Goal: Task Accomplishment & Management: Manage account settings

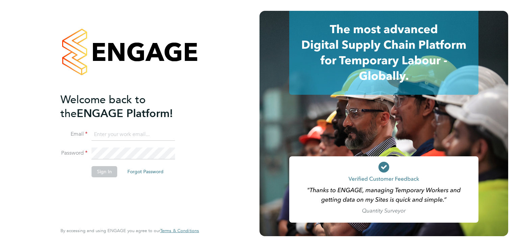
type input "jack.berry@wearefootprint.co.uk"
click at [105, 171] on button "Sign In" at bounding box center [105, 171] width 26 height 11
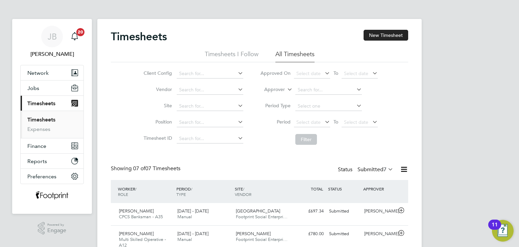
click at [377, 28] on div "Timesheets New Timesheet Timesheets I Follow All Timesheets Client Config Vendo…" at bounding box center [259, 202] width 324 height 367
click at [378, 40] on button "New Timesheet" at bounding box center [386, 35] width 45 height 11
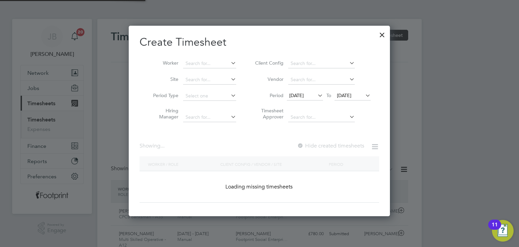
scroll to position [3, 3]
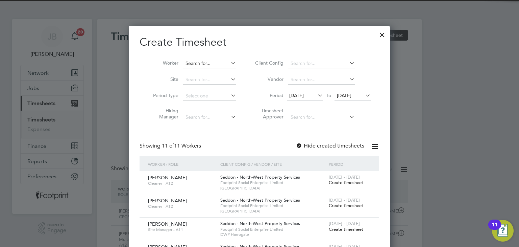
click at [207, 63] on input at bounding box center [209, 63] width 53 height 9
type input "[PERSON_NAME]"
click at [226, 74] on b "Sale" at bounding box center [230, 73] width 9 height 6
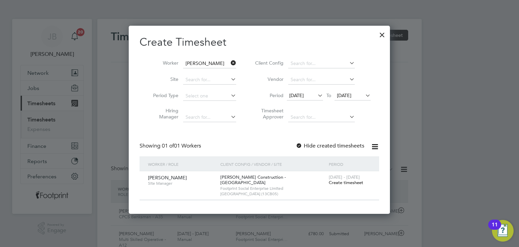
click at [348, 185] on span "Create timesheet" at bounding box center [346, 182] width 34 height 6
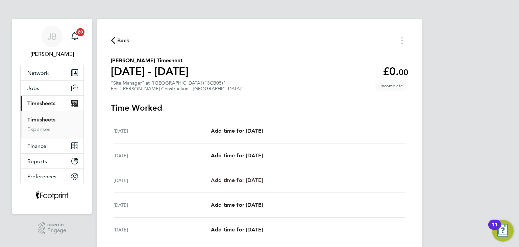
click at [263, 178] on span "Add time for [DATE]" at bounding box center [237, 180] width 52 height 6
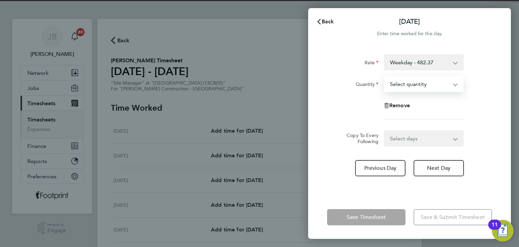
click at [406, 89] on select "Select quantity 0.5 1" at bounding box center [420, 83] width 70 height 15
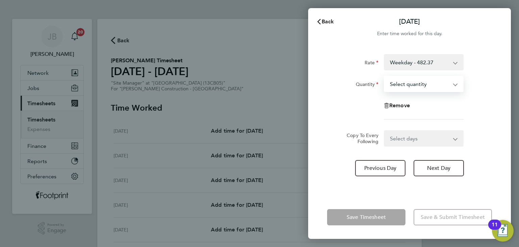
select select "1"
click at [385, 76] on select "Select quantity 0.5 1" at bounding box center [420, 83] width 70 height 15
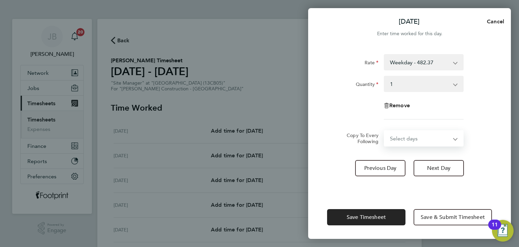
drag, startPoint x: 415, startPoint y: 139, endPoint x: 417, endPoint y: 143, distance: 5.0
click at [415, 139] on select "Select days Day Tuesday Wednesday Thursday Friday" at bounding box center [420, 138] width 71 height 15
select select "TUE"
click at [385, 131] on select "Select days Day Tuesday Wednesday Thursday Friday" at bounding box center [420, 138] width 71 height 15
select select "2025-08-29"
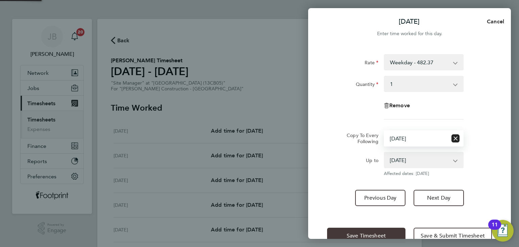
click at [370, 235] on span "Save Timesheet" at bounding box center [366, 235] width 39 height 7
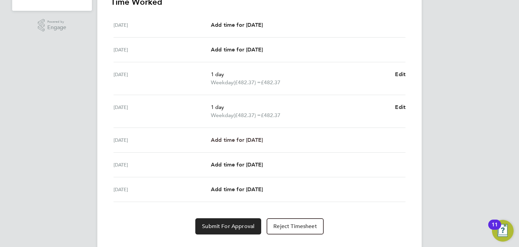
click at [258, 143] on link "Add time for Wed 27 Aug" at bounding box center [237, 140] width 52 height 8
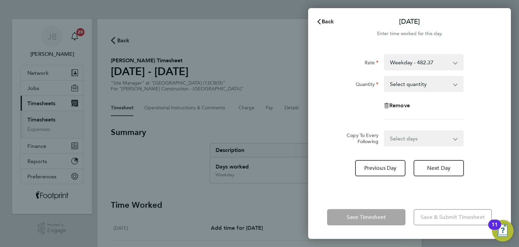
click at [392, 88] on select "Select quantity 0.5 1" at bounding box center [420, 83] width 70 height 15
select select "1"
click at [385, 76] on select "Select quantity 0.5 1" at bounding box center [420, 83] width 70 height 15
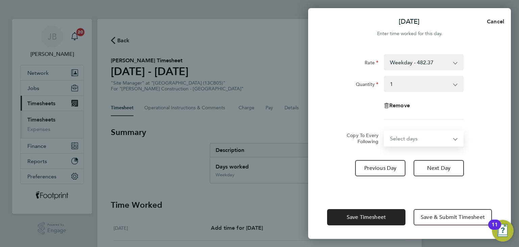
drag, startPoint x: 407, startPoint y: 137, endPoint x: 408, endPoint y: 144, distance: 7.2
click at [407, 137] on select "Select days Day Thursday Friday" at bounding box center [420, 138] width 71 height 15
select select "THU"
click at [385, 131] on select "Select days Day Thursday Friday" at bounding box center [420, 138] width 71 height 15
select select "2025-08-29"
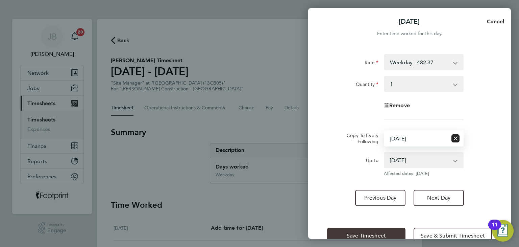
click at [364, 229] on button "Save Timesheet" at bounding box center [366, 235] width 78 height 16
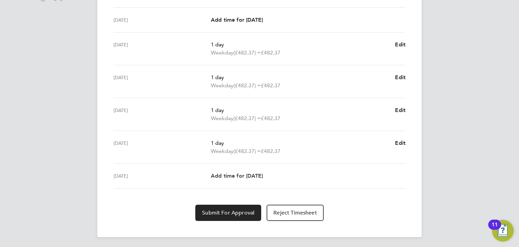
click at [249, 176] on span "Add time for Fri 29 Aug" at bounding box center [237, 175] width 52 height 6
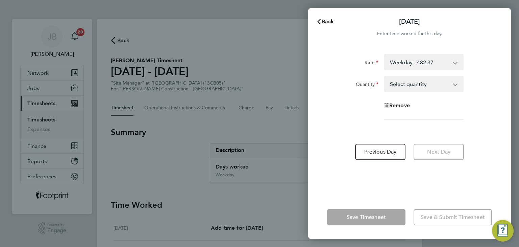
drag, startPoint x: 426, startPoint y: 81, endPoint x: 425, endPoint y: 90, distance: 9.2
click at [426, 81] on select "Select quantity 0.5 1" at bounding box center [420, 83] width 70 height 15
select select "1"
click at [385, 76] on select "Select quantity 0.5 1" at bounding box center [420, 83] width 70 height 15
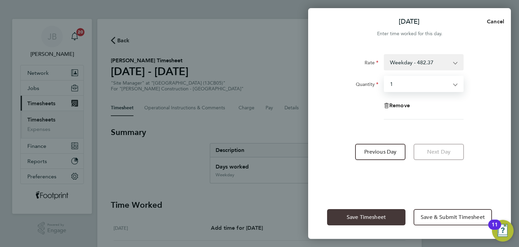
click at [390, 216] on button "Save Timesheet" at bounding box center [366, 217] width 78 height 16
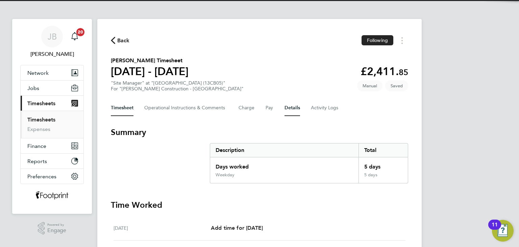
click at [297, 111] on button "Details" at bounding box center [293, 108] width 16 height 16
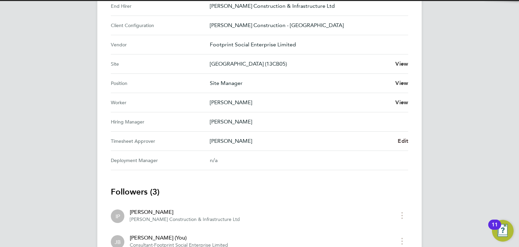
click at [398, 142] on div "Dewi Edwards Edit" at bounding box center [309, 141] width 198 height 8
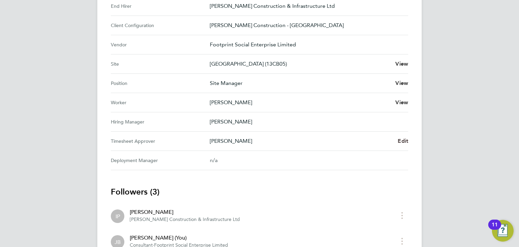
click at [398, 142] on span "Edit" at bounding box center [403, 141] width 10 height 6
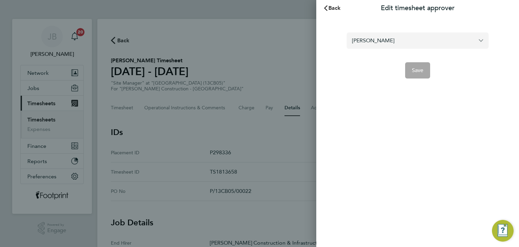
click at [390, 44] on input "Dewi Edwards" at bounding box center [418, 40] width 142 height 16
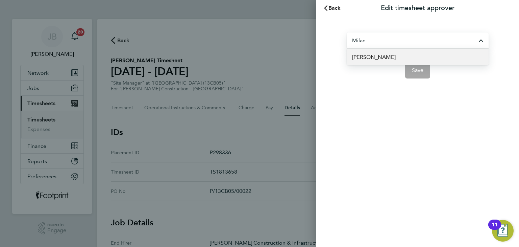
click at [395, 58] on li "Peter Milachip" at bounding box center [418, 57] width 142 height 17
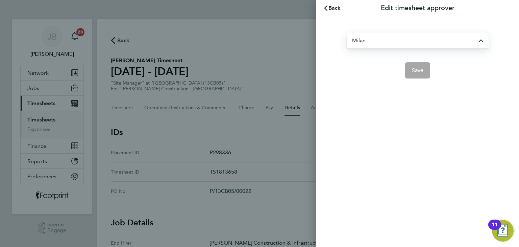
type input "Peter Milachip"
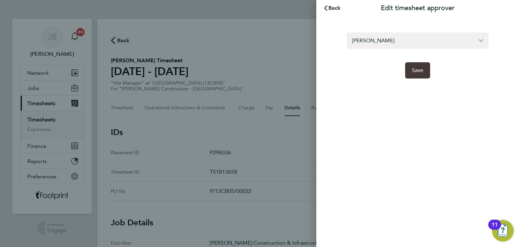
click at [418, 73] on span "Save" at bounding box center [418, 70] width 12 height 7
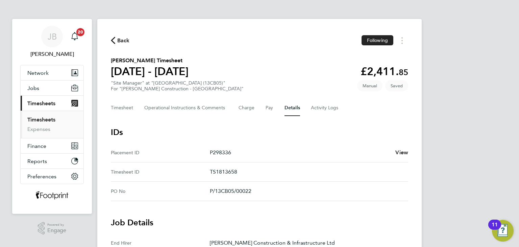
click at [128, 109] on button "Timesheet" at bounding box center [122, 108] width 23 height 16
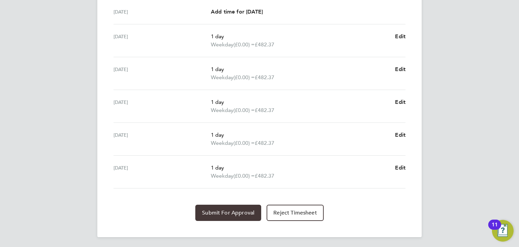
click at [220, 218] on button "Submit For Approval" at bounding box center [228, 212] width 66 height 16
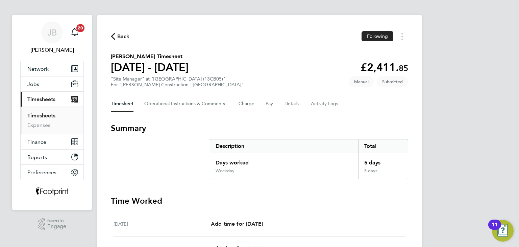
click at [51, 116] on link "Timesheets" at bounding box center [41, 115] width 28 height 6
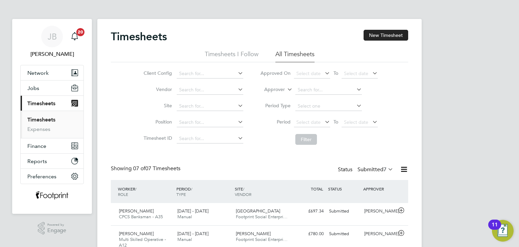
click at [50, 117] on link "Timesheets" at bounding box center [41, 119] width 28 height 6
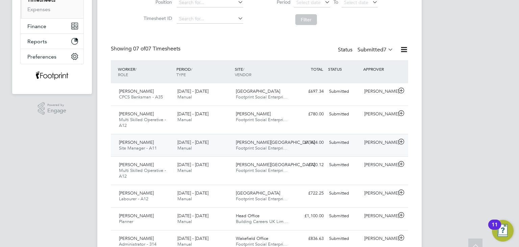
scroll to position [135, 0]
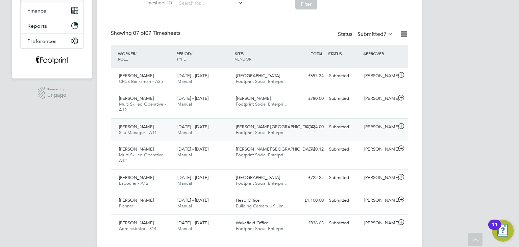
click at [359, 132] on div "Submitted" at bounding box center [343, 126] width 35 height 11
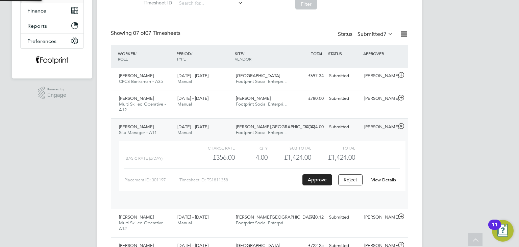
scroll to position [11, 66]
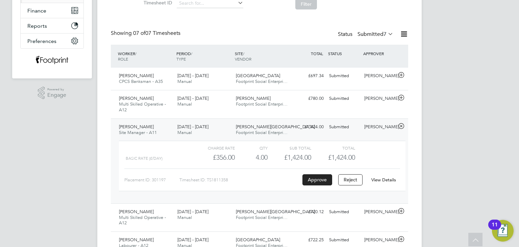
click at [359, 132] on div "Submitted" at bounding box center [343, 126] width 35 height 11
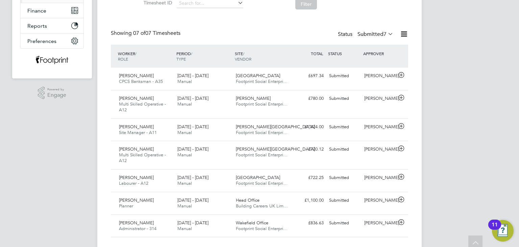
scroll to position [0, 0]
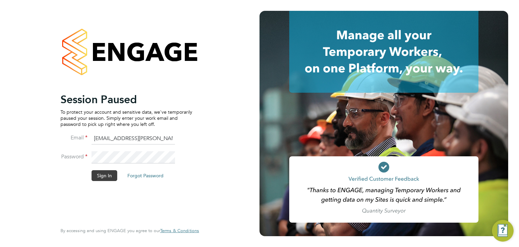
click at [106, 174] on button "Sign In" at bounding box center [105, 175] width 26 height 11
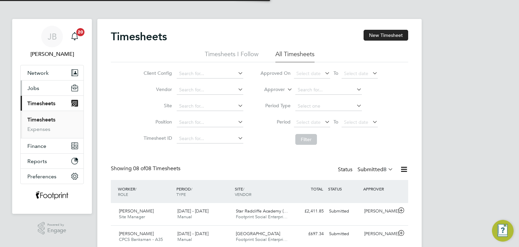
click at [46, 91] on button "Jobs" at bounding box center [52, 87] width 63 height 15
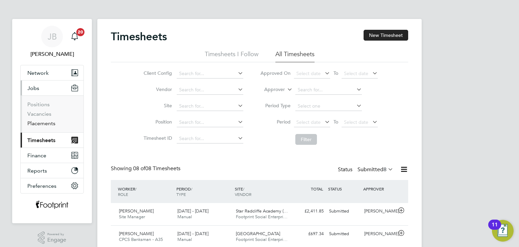
click at [45, 125] on link "Placements" at bounding box center [41, 123] width 28 height 6
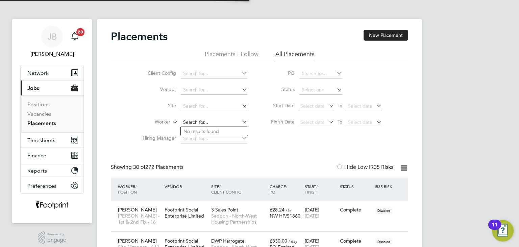
click at [199, 122] on input at bounding box center [214, 122] width 67 height 9
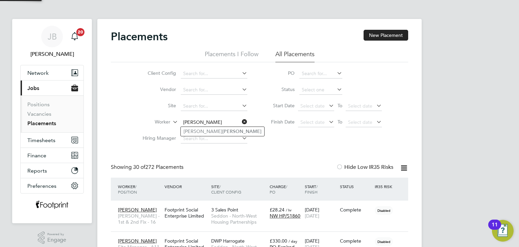
click at [222, 133] on b "Lowe" at bounding box center [241, 131] width 39 height 6
type input "[PERSON_NAME]"
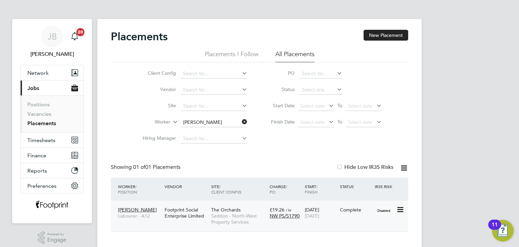
click at [319, 218] on span "24 Aug 2025" at bounding box center [312, 216] width 15 height 6
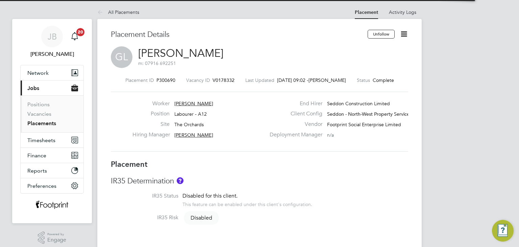
click at [405, 34] on icon at bounding box center [404, 34] width 8 height 8
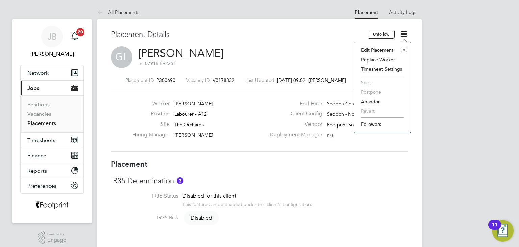
click at [387, 52] on li "Edit Placement e" at bounding box center [383, 49] width 50 height 9
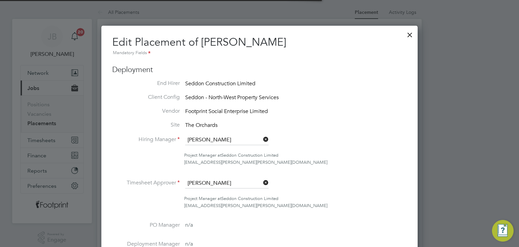
scroll to position [3, 3]
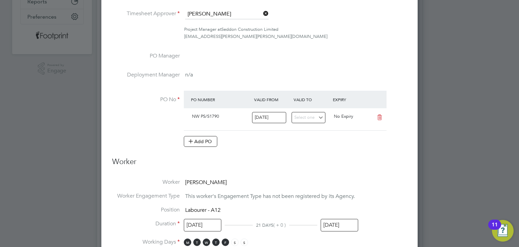
click at [340, 219] on input "24 Aug 2025" at bounding box center [340, 225] width 38 height 13
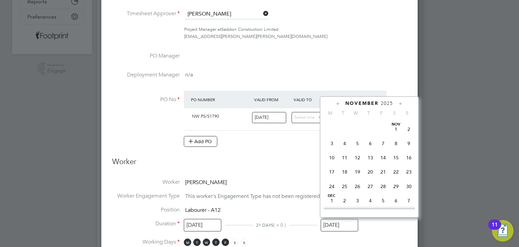
click at [409, 164] on span "16" at bounding box center [409, 157] width 13 height 13
type input "16 Nov 2025"
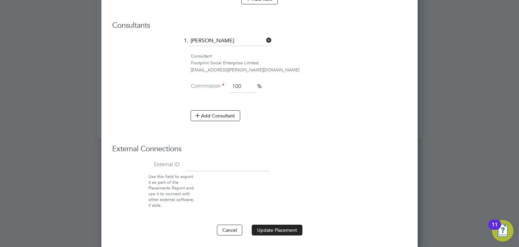
click at [273, 224] on button "Update Placement" at bounding box center [277, 229] width 51 height 11
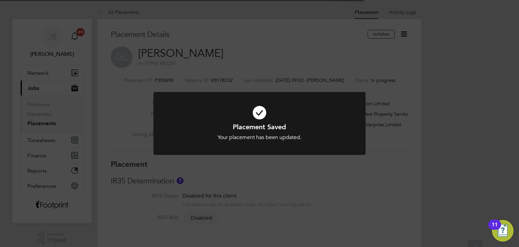
click at [67, 125] on div "Placement Saved Your placement has been updated. Cancel Okay" at bounding box center [259, 123] width 519 height 247
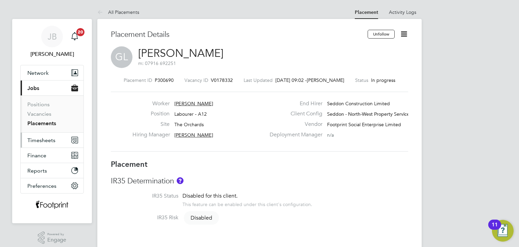
click at [49, 137] on span "Timesheets" at bounding box center [41, 140] width 28 height 6
click at [48, 145] on button "Timesheets" at bounding box center [52, 139] width 63 height 15
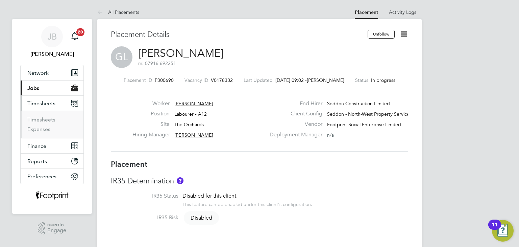
click at [45, 122] on li "Timesheets" at bounding box center [52, 120] width 51 height 9
click at [42, 118] on link "Timesheets" at bounding box center [41, 119] width 28 height 6
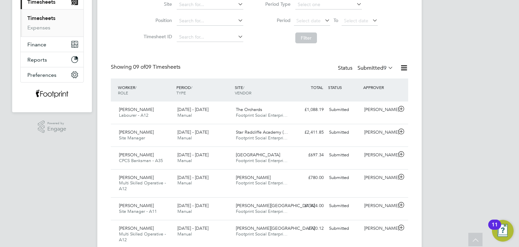
click at [371, 72] on div "Status Submitted 9" at bounding box center [366, 68] width 57 height 9
click at [379, 110] on div "[PERSON_NAME]" at bounding box center [379, 109] width 35 height 11
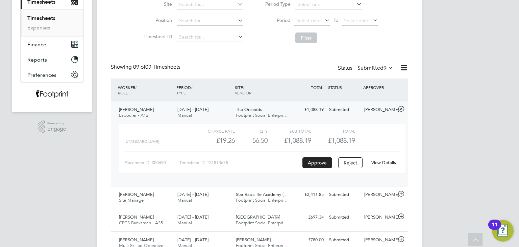
click at [389, 160] on link "View Details" at bounding box center [383, 163] width 25 height 6
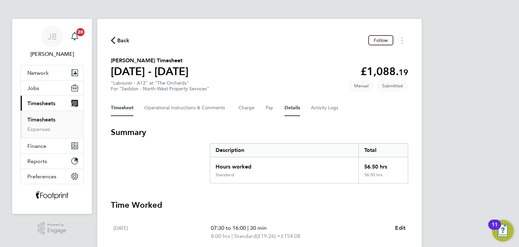
click at [289, 106] on button "Details" at bounding box center [293, 108] width 16 height 16
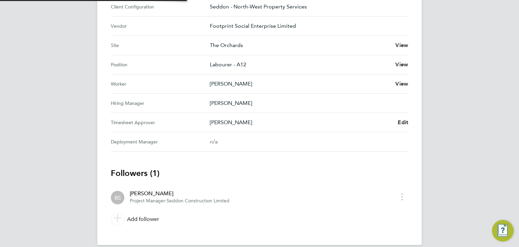
scroll to position [263, 0]
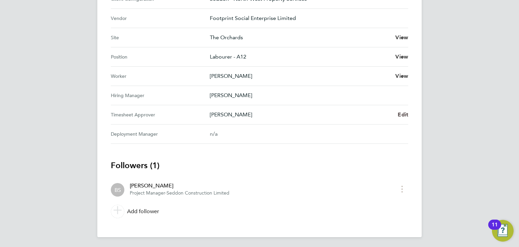
click at [404, 114] on span "Edit" at bounding box center [403, 114] width 10 height 6
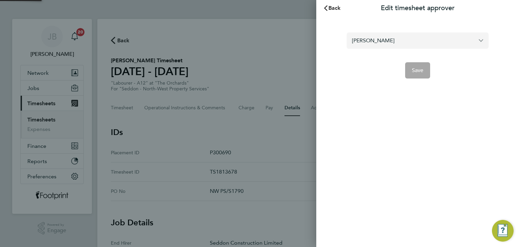
click at [395, 37] on input "Ben Stott" at bounding box center [418, 40] width 142 height 16
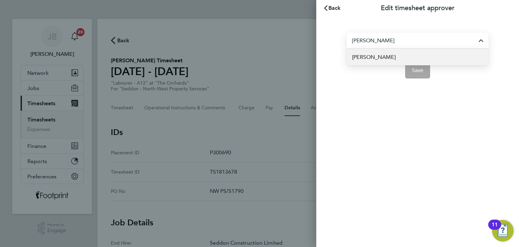
click at [388, 56] on li "[PERSON_NAME]" at bounding box center [418, 57] width 142 height 17
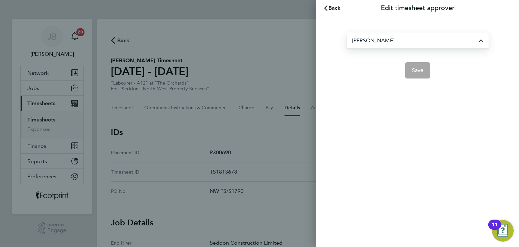
type input "[PERSON_NAME]"
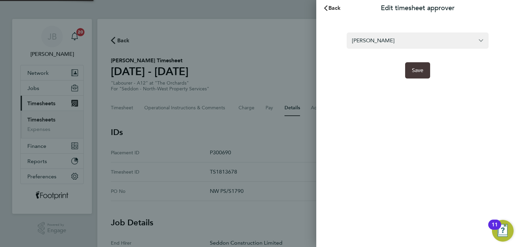
click at [426, 74] on button "Save" at bounding box center [417, 70] width 25 height 16
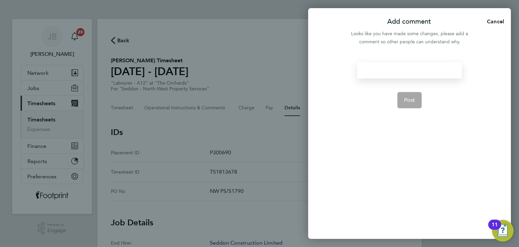
click at [369, 72] on div at bounding box center [409, 70] width 104 height 16
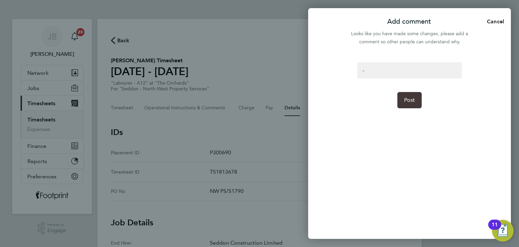
click at [412, 99] on span "Post" at bounding box center [409, 100] width 11 height 7
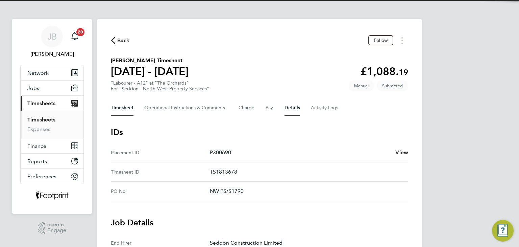
click at [122, 106] on button "Timesheet" at bounding box center [122, 108] width 23 height 16
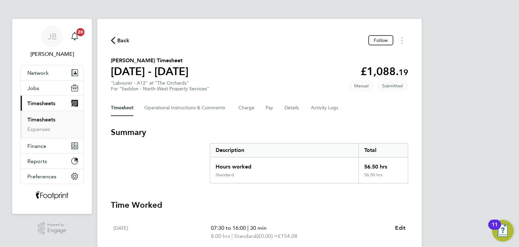
click at [38, 119] on link "Timesheets" at bounding box center [41, 119] width 28 height 6
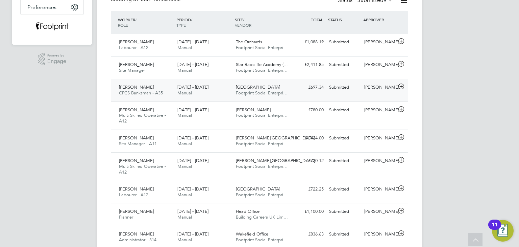
click at [188, 91] on span "Manual" at bounding box center [184, 93] width 15 height 6
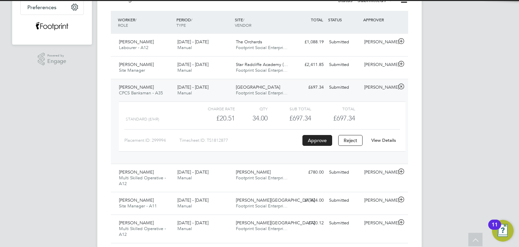
click at [384, 144] on div "View Details" at bounding box center [383, 140] width 33 height 11
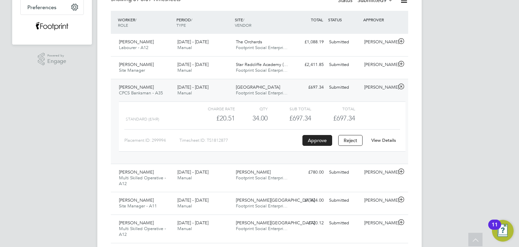
click at [384, 142] on link "View Details" at bounding box center [383, 140] width 25 height 6
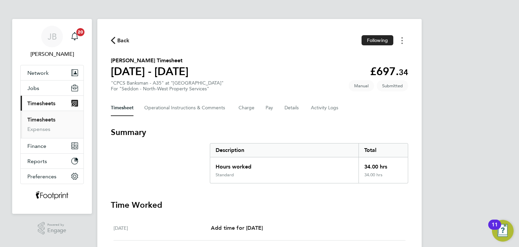
click at [403, 45] on button "Timesheets Menu" at bounding box center [402, 40] width 12 height 10
click at [376, 71] on link "Download timesheet" at bounding box center [367, 69] width 81 height 14
click at [122, 42] on span "Back" at bounding box center [123, 41] width 13 height 8
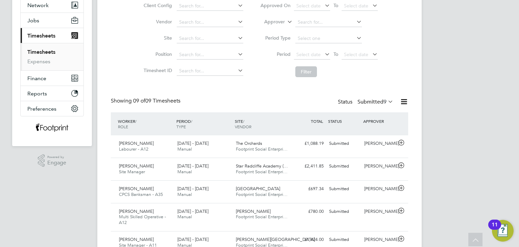
click at [369, 104] on div "Status Submitted 9" at bounding box center [366, 101] width 57 height 9
click at [371, 102] on label "Submitted 9" at bounding box center [376, 101] width 36 height 7
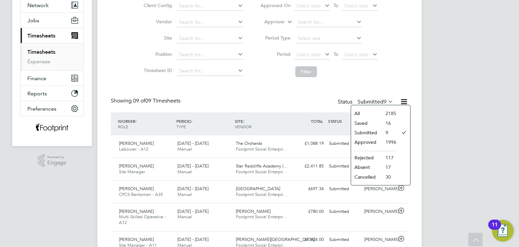
click at [372, 138] on li "Approved" at bounding box center [366, 141] width 31 height 9
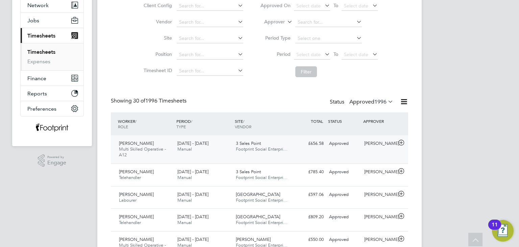
click at [216, 140] on div "25 - 31 Aug 2025 Manual" at bounding box center [204, 146] width 58 height 17
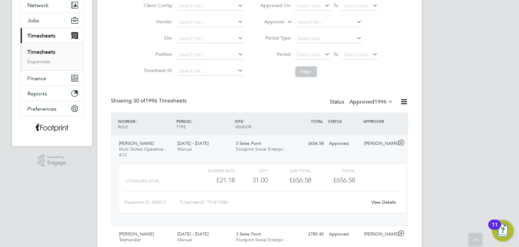
click at [377, 202] on link "View Details" at bounding box center [383, 202] width 25 height 6
click at [268, 147] on span "Footprint Social Enterpri…" at bounding box center [262, 149] width 52 height 6
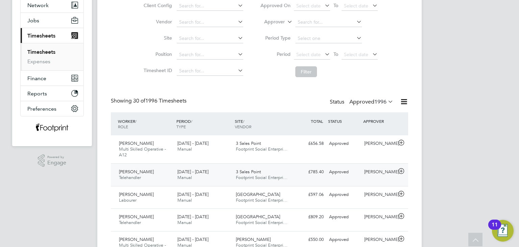
click at [247, 175] on span "Footprint Social Enterpri…" at bounding box center [262, 177] width 52 height 6
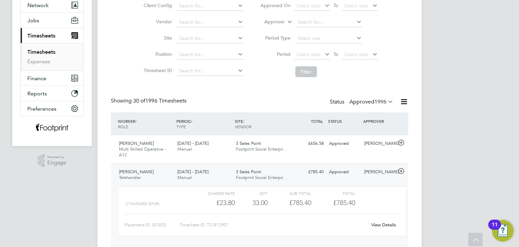
click at [381, 225] on link "View Details" at bounding box center [383, 225] width 25 height 6
click at [302, 173] on div "£785.40 Approved" at bounding box center [308, 171] width 35 height 11
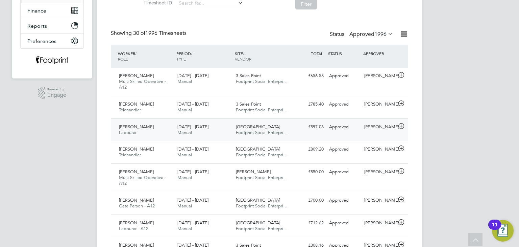
click at [268, 131] on span "Footprint Social Enterpri…" at bounding box center [262, 132] width 52 height 6
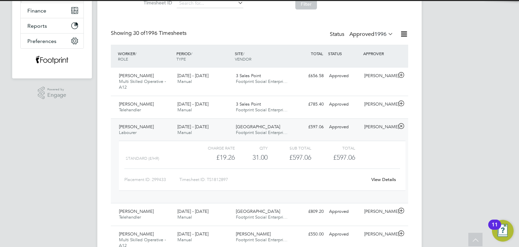
click at [389, 177] on link "View Details" at bounding box center [383, 179] width 25 height 6
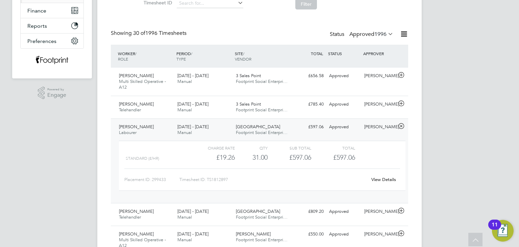
click at [284, 136] on div "Longshaw Drive Footprint Social Enterpri…" at bounding box center [262, 129] width 58 height 17
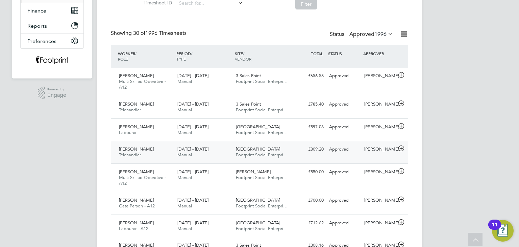
click at [257, 148] on span "School Street" at bounding box center [258, 149] width 44 height 6
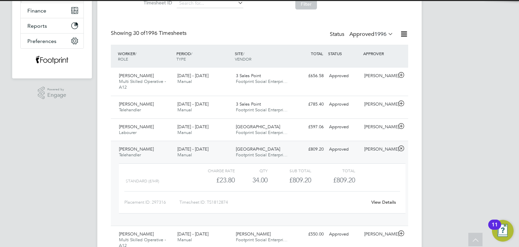
click at [378, 199] on link "View Details" at bounding box center [383, 202] width 25 height 6
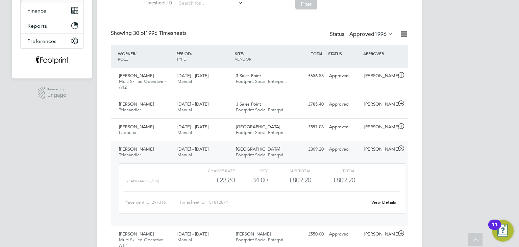
click at [280, 144] on div "School Street Footprint Social Enterpri…" at bounding box center [262, 152] width 58 height 17
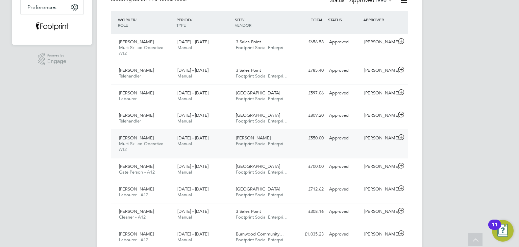
click at [275, 146] on span "Footprint Social Enterpri…" at bounding box center [262, 144] width 52 height 6
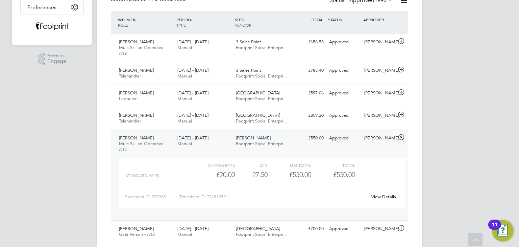
click at [382, 196] on link "View Details" at bounding box center [383, 197] width 25 height 6
click at [298, 136] on div "£550.00 Approved" at bounding box center [308, 137] width 35 height 11
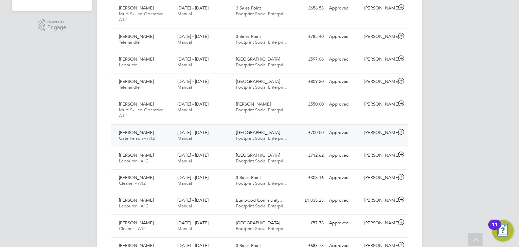
click at [287, 131] on div "SEN Watermill School Footprint Social Enterpri…" at bounding box center [262, 135] width 58 height 17
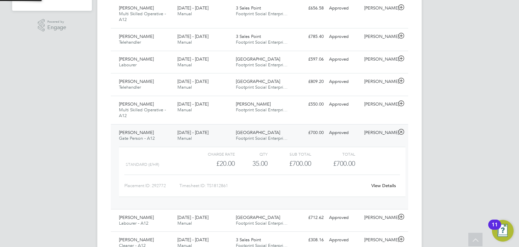
click at [373, 185] on link "View Details" at bounding box center [383, 186] width 25 height 6
click at [305, 141] on div "Emanuel Saiw Gate Person - A12 25 - 31 Aug 2025 25 - 31 Aug 2025 Manual SEN Wat…" at bounding box center [259, 166] width 297 height 85
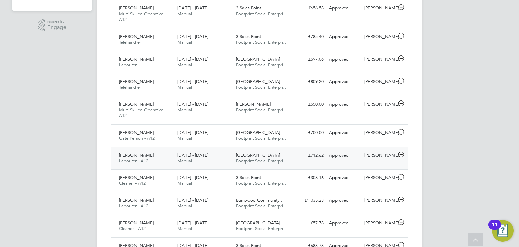
click at [293, 159] on div "£712.62 Approved" at bounding box center [308, 155] width 35 height 11
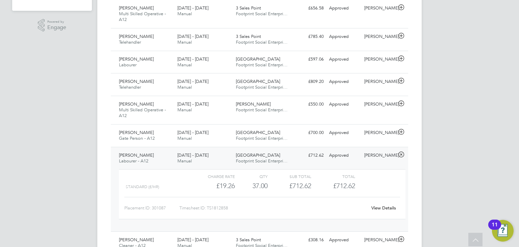
click at [378, 206] on link "View Details" at bounding box center [383, 208] width 25 height 6
click at [273, 161] on span "Footprint Social Enterpri…" at bounding box center [262, 161] width 52 height 6
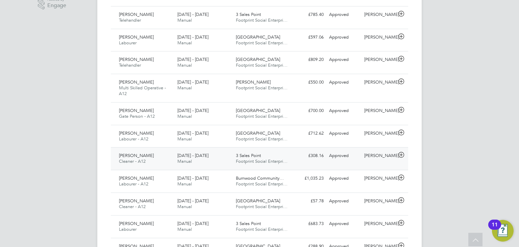
scroll to position [237, 0]
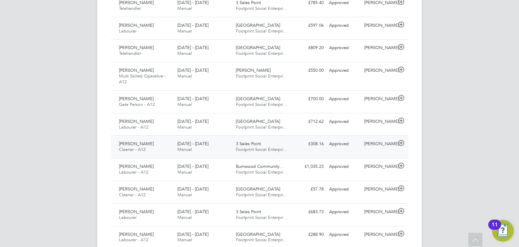
click at [268, 145] on div "3 Sales Point Footprint Social Enterpri…" at bounding box center [262, 146] width 58 height 17
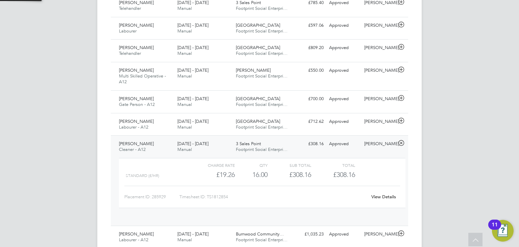
scroll to position [11, 66]
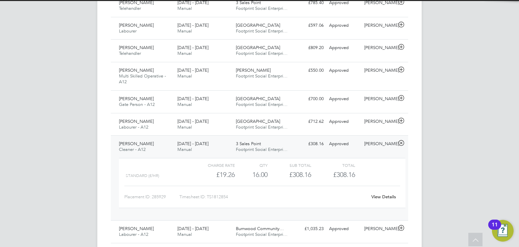
click at [388, 196] on link "View Details" at bounding box center [383, 197] width 25 height 6
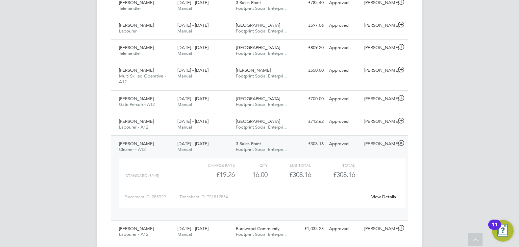
click at [280, 138] on div "3 Sales Point Footprint Social Enterpri…" at bounding box center [262, 146] width 58 height 17
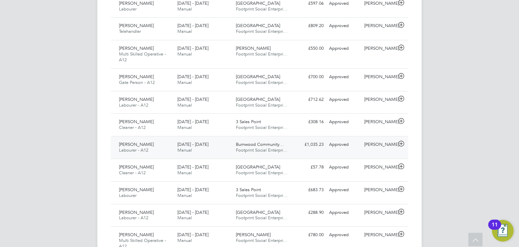
scroll to position [270, 0]
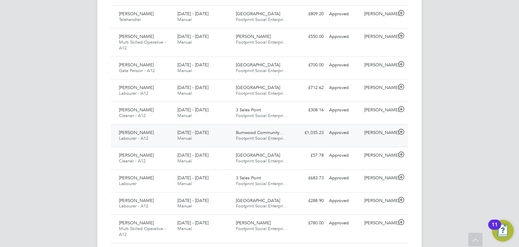
click at [268, 132] on span "Burnwood Community…" at bounding box center [260, 132] width 48 height 6
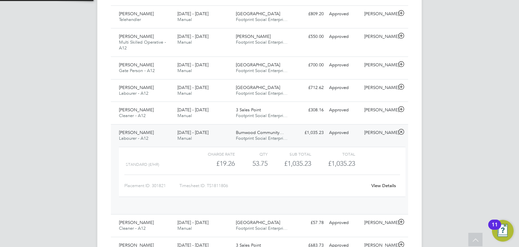
scroll to position [11, 66]
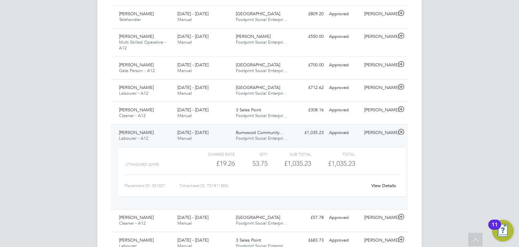
click at [299, 130] on div "£1,035.23 Approved" at bounding box center [308, 132] width 35 height 11
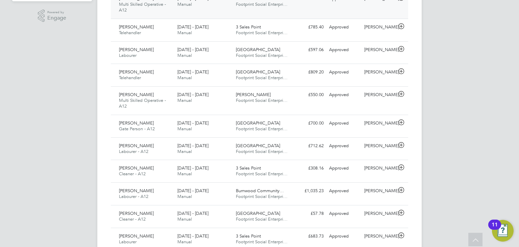
scroll to position [101, 0]
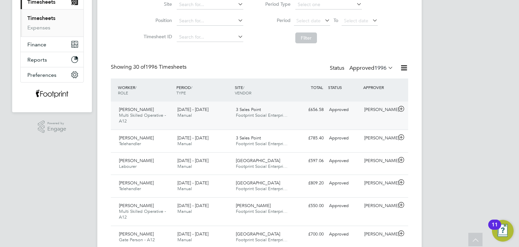
click at [355, 115] on div "Jordan O'Donnell Multi Skilled Operative - A12 25 - 31 Aug 2025 25 - 31 Aug 202…" at bounding box center [259, 115] width 297 height 28
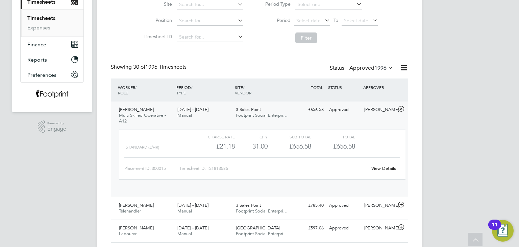
scroll to position [11, 66]
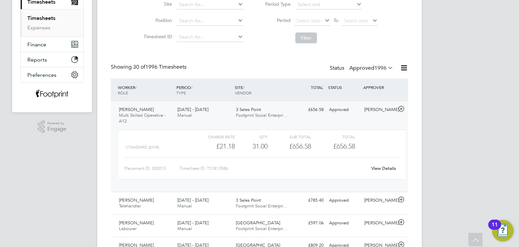
click at [368, 65] on label "Approved 1996" at bounding box center [371, 68] width 44 height 7
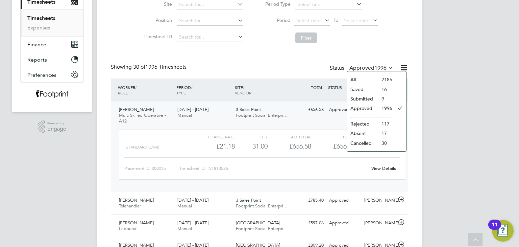
click at [370, 66] on label "Approved 1996" at bounding box center [371, 68] width 44 height 7
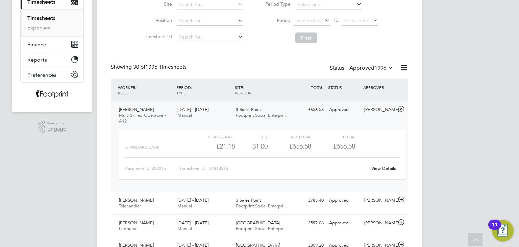
click at [370, 66] on label "Approved 1996" at bounding box center [371, 68] width 44 height 7
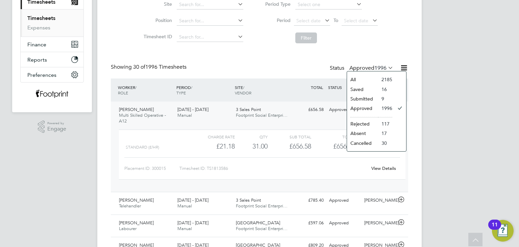
click at [387, 67] on icon at bounding box center [387, 67] width 0 height 9
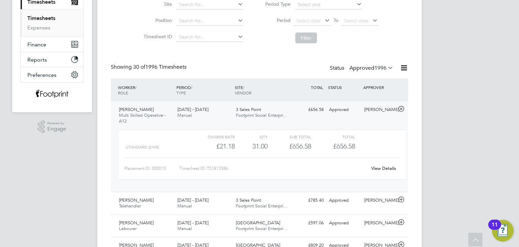
click at [387, 67] on icon at bounding box center [387, 67] width 0 height 9
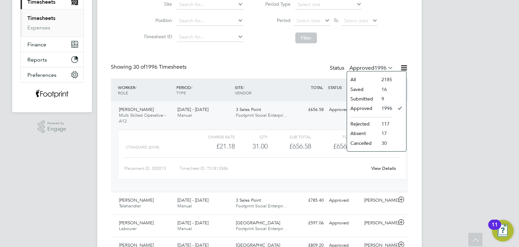
scroll to position [95, 0]
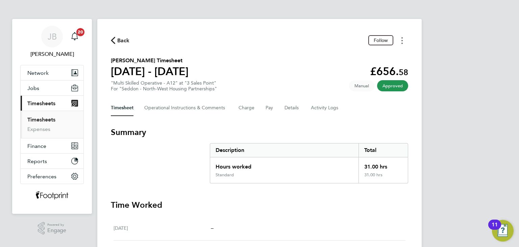
click at [405, 38] on button "Timesheets Menu" at bounding box center [402, 40] width 12 height 10
click at [379, 56] on link "Download timesheet" at bounding box center [367, 56] width 81 height 14
click at [358, 98] on div "Back Following [PERSON_NAME] Timesheet [DATE] - [DATE] £785. 40 "Telehandler" a…" at bounding box center [259, 244] width 324 height 451
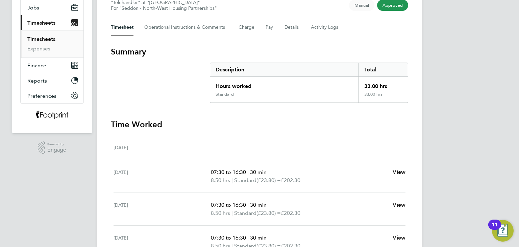
scroll to position [34, 0]
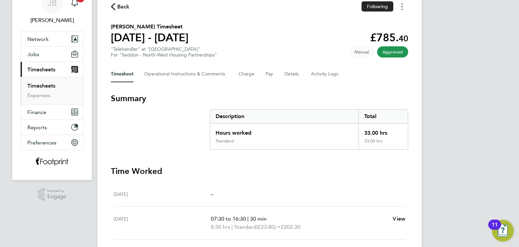
click at [402, 10] on icon "Timesheets Menu" at bounding box center [402, 6] width 1 height 7
click at [384, 24] on link "Download timesheet" at bounding box center [367, 22] width 81 height 14
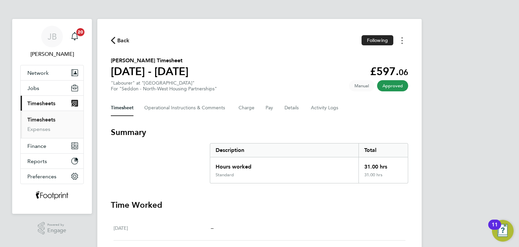
click at [403, 41] on button "Timesheets Menu" at bounding box center [402, 40] width 12 height 10
click at [371, 57] on link "Download timesheet" at bounding box center [367, 56] width 81 height 14
click at [365, 69] on section "Brian Gronan's Timesheet 25 - 31 Aug 2025 £809. 20 "Telehandler" at "School Str…" at bounding box center [259, 73] width 297 height 35
click at [402, 40] on icon "Timesheets Menu" at bounding box center [402, 40] width 1 height 7
click at [377, 58] on link "Download timesheet" at bounding box center [367, 56] width 81 height 14
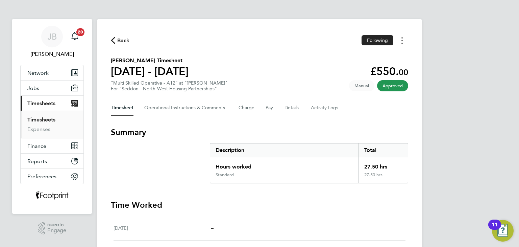
click at [404, 41] on button "Timesheets Menu" at bounding box center [402, 40] width 12 height 10
click at [368, 55] on link "Download timesheet" at bounding box center [367, 56] width 81 height 14
click at [358, 68] on section "Emanuel Saiw's Timesheet 25 - 31 Aug 2025 £700. 00 "Gate Person - A12" at "SEN …" at bounding box center [259, 73] width 297 height 35
click at [400, 40] on button "Timesheets Menu" at bounding box center [402, 40] width 12 height 10
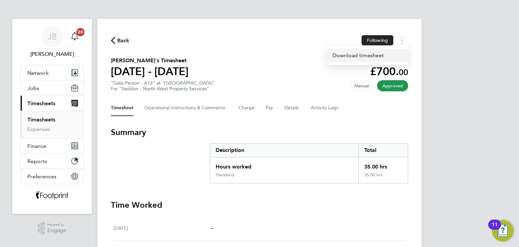
click at [383, 54] on link "Download timesheet" at bounding box center [367, 56] width 81 height 14
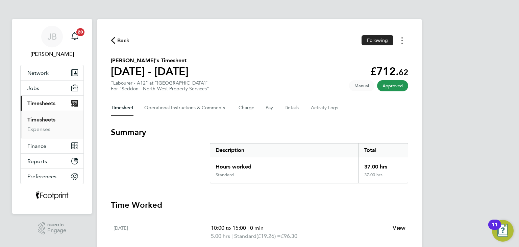
click at [402, 42] on icon "Timesheets Menu" at bounding box center [402, 40] width 1 height 7
click at [389, 53] on link "Download timesheet" at bounding box center [367, 56] width 81 height 14
click at [304, 84] on section "[PERSON_NAME] Timesheet [DATE] - [DATE] £308. 16 "Cleaner - A12" at "3 Sales Po…" at bounding box center [259, 73] width 297 height 35
click at [401, 42] on button "Timesheets Menu" at bounding box center [402, 40] width 12 height 10
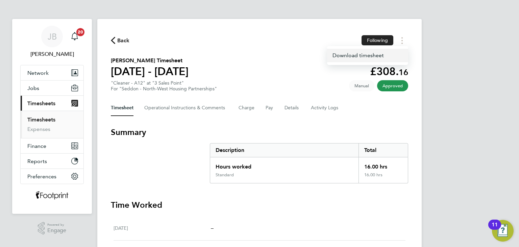
click at [374, 54] on link "Download timesheet" at bounding box center [367, 56] width 81 height 14
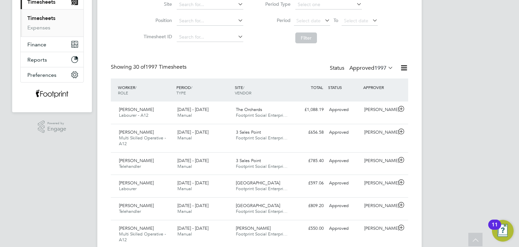
click at [314, 83] on div "TOTAL TOTAL / STATUS" at bounding box center [308, 87] width 35 height 12
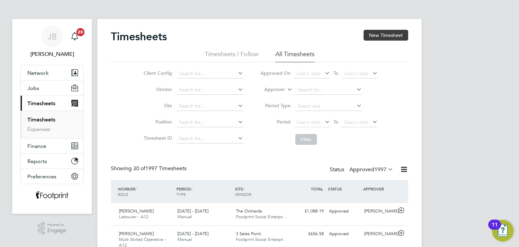
click at [392, 33] on button "New Timesheet" at bounding box center [386, 35] width 45 height 11
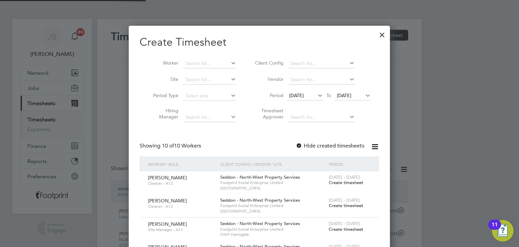
scroll to position [507, 262]
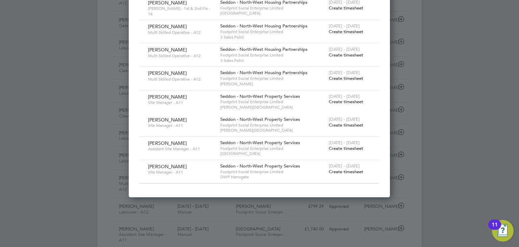
click at [355, 169] on span "Create timesheet" at bounding box center [346, 172] width 34 height 6
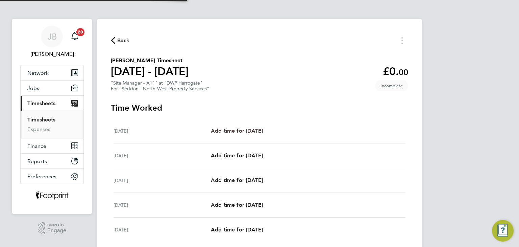
click at [259, 128] on span "Add time for Mon 25 Aug" at bounding box center [237, 130] width 52 height 6
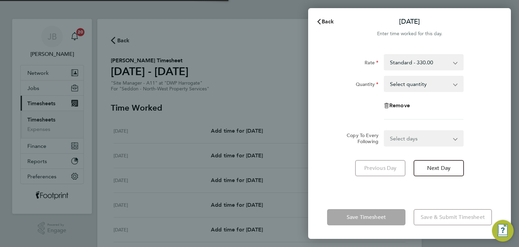
click at [410, 88] on select "Select quantity 0.5 1" at bounding box center [420, 83] width 70 height 15
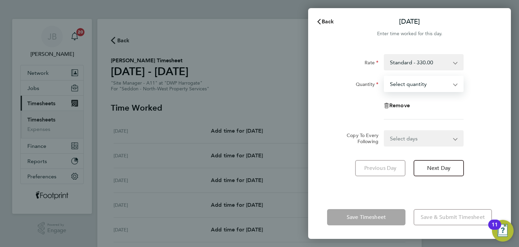
select select "1"
click at [385, 76] on select "Select quantity 0.5 1" at bounding box center [420, 83] width 70 height 15
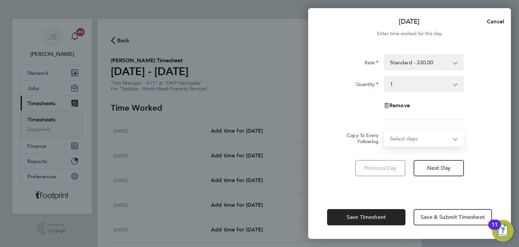
click at [407, 142] on select "Select days Day Weekday (Mon-Fri) Weekend (Sat-Sun) Tuesday Wednesday Thursday …" at bounding box center [420, 138] width 71 height 15
select select "WEEKDAY"
click at [385, 131] on select "Select days Day Weekday (Mon-Fri) Weekend (Sat-Sun) Tuesday Wednesday Thursday …" at bounding box center [420, 138] width 71 height 15
select select "[DATE]"
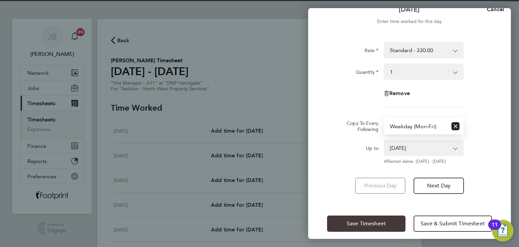
scroll to position [18, 0]
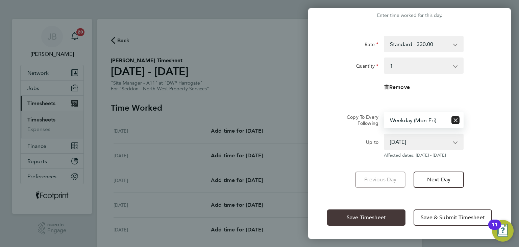
click at [355, 218] on span "Save Timesheet" at bounding box center [366, 217] width 39 height 7
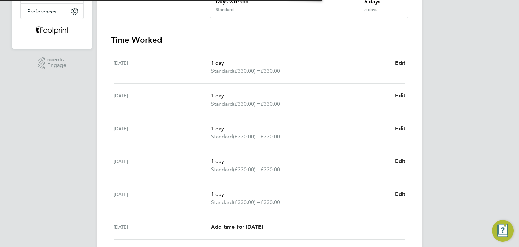
scroll to position [237, 0]
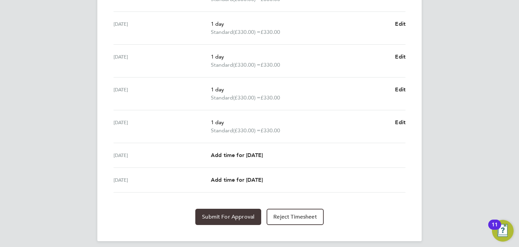
click at [230, 211] on button "Submit For Approval" at bounding box center [228, 217] width 66 height 16
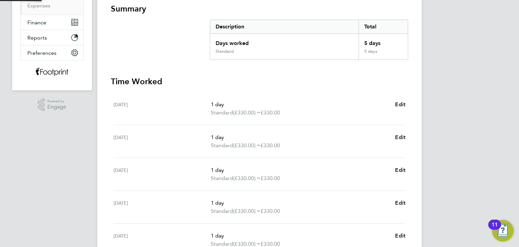
scroll to position [68, 0]
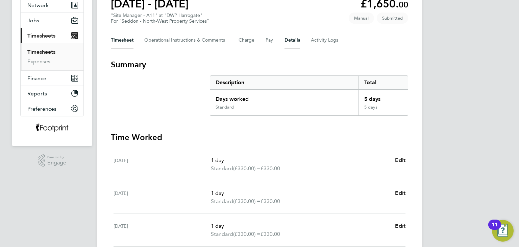
click at [288, 44] on button "Details" at bounding box center [293, 40] width 16 height 16
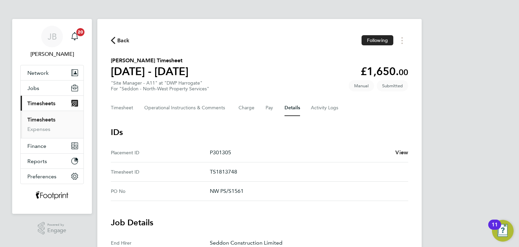
click at [120, 40] on span "Back" at bounding box center [123, 41] width 13 height 8
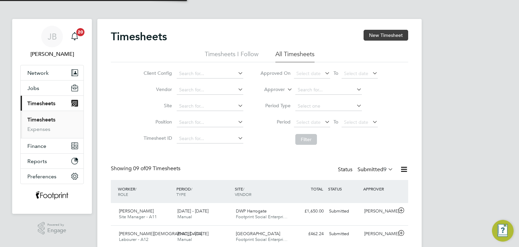
scroll to position [17, 59]
click at [384, 37] on button "New Timesheet" at bounding box center [386, 35] width 45 height 11
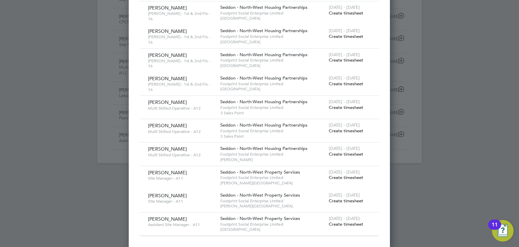
click at [347, 221] on span "Create timesheet" at bounding box center [346, 224] width 34 height 6
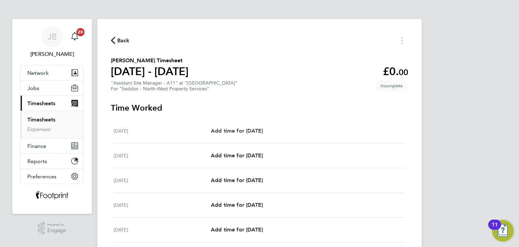
click at [251, 130] on span "Add time for Mon 25 Aug" at bounding box center [237, 130] width 52 height 6
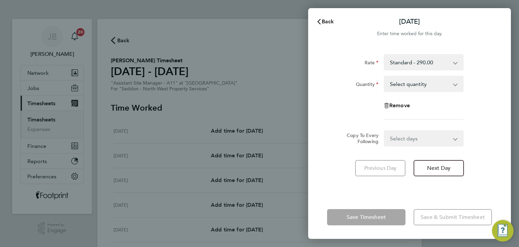
click at [408, 83] on select "Select quantity 0.5 1" at bounding box center [420, 83] width 70 height 15
drag, startPoint x: 326, startPoint y: 28, endPoint x: 324, endPoint y: 25, distance: 3.5
click at [325, 27] on button "Back" at bounding box center [325, 22] width 31 height 14
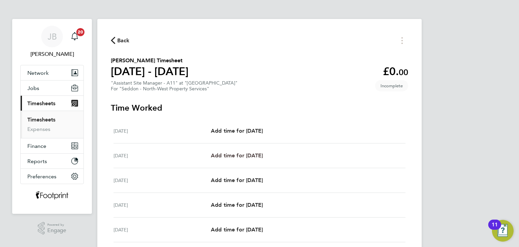
click at [261, 156] on span "Add time for Tue 26 Aug" at bounding box center [237, 155] width 52 height 6
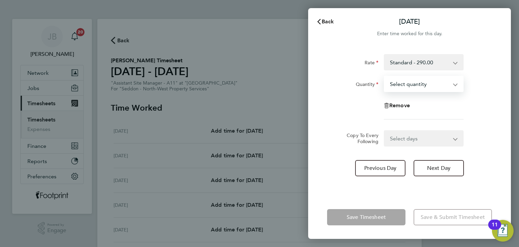
drag, startPoint x: 421, startPoint y: 85, endPoint x: 420, endPoint y: 90, distance: 4.7
click at [421, 85] on select "Select quantity 0.5 1" at bounding box center [420, 83] width 70 height 15
select select "1"
click at [385, 76] on select "Select quantity 0.5 1" at bounding box center [420, 83] width 70 height 15
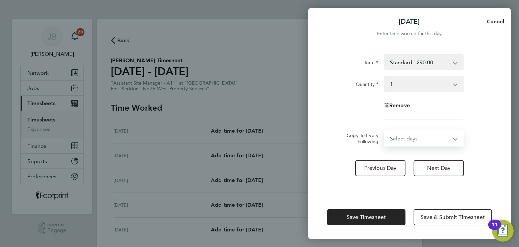
click at [414, 131] on select "Select days Day Weekday (Mon-Fri) Weekend (Sat-Sun) Wednesday Thursday Friday S…" at bounding box center [420, 138] width 71 height 15
select select "WEEKDAY"
click at [385, 131] on select "Select days Day Weekday (Mon-Fri) Weekend (Sat-Sun) Wednesday Thursday Friday S…" at bounding box center [420, 138] width 71 height 15
select select "2025-08-31"
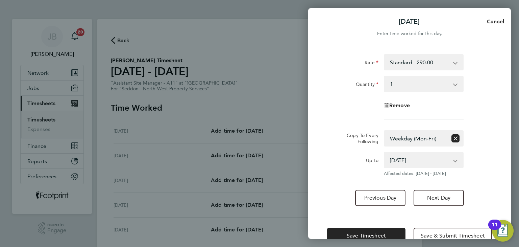
click at [344, 158] on div "Up to" at bounding box center [352, 159] width 51 height 14
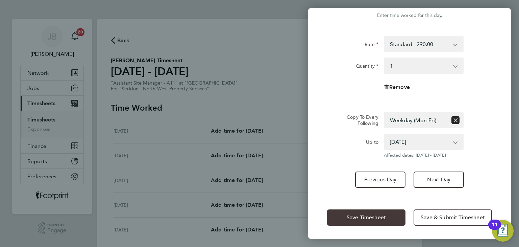
click at [355, 214] on span "Save Timesheet" at bounding box center [366, 217] width 39 height 7
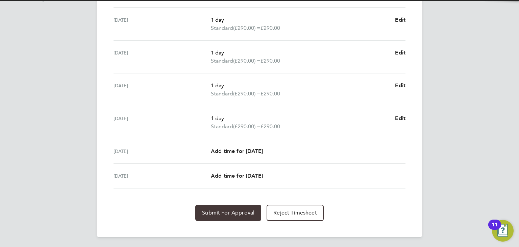
click at [233, 209] on span "Submit For Approval" at bounding box center [228, 212] width 52 height 7
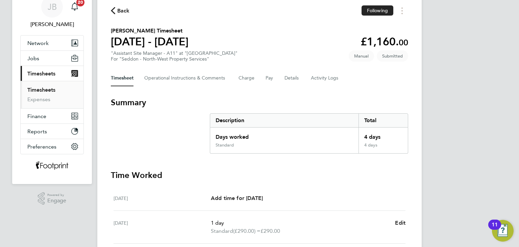
click at [47, 87] on link "Timesheets" at bounding box center [41, 90] width 28 height 6
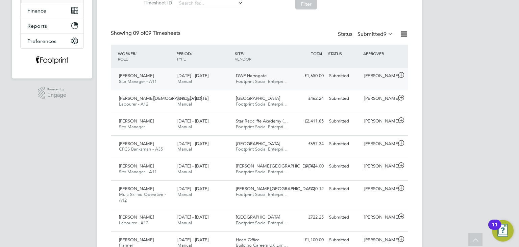
click at [269, 78] on span "Footprint Social Enterpri…" at bounding box center [262, 81] width 52 height 6
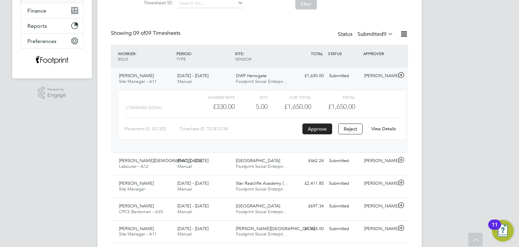
click at [345, 77] on div "Submitted" at bounding box center [343, 75] width 35 height 11
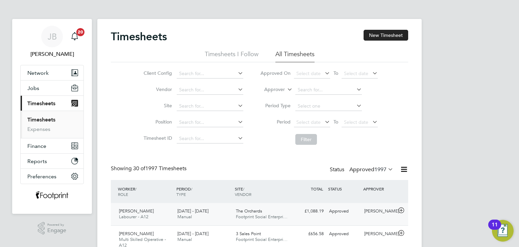
click at [313, 207] on div "£1,088.19 Approved" at bounding box center [308, 210] width 35 height 11
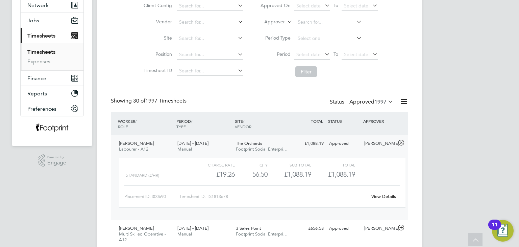
click at [374, 197] on link "View Details" at bounding box center [383, 196] width 25 height 6
click at [388, 200] on div "View Details" at bounding box center [383, 196] width 33 height 11
click at [385, 196] on link "View Details" at bounding box center [383, 196] width 25 height 6
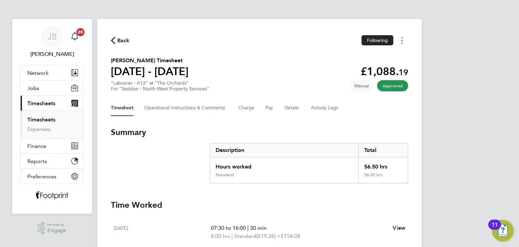
click at [405, 42] on button "Timesheets Menu" at bounding box center [402, 40] width 12 height 10
click at [381, 58] on link "Download timesheet" at bounding box center [367, 56] width 81 height 14
click at [326, 107] on Logs-tab "Activity Logs" at bounding box center [325, 108] width 28 height 16
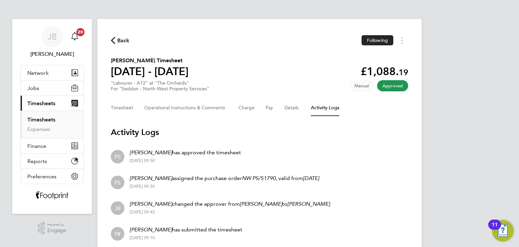
click at [37, 118] on link "Timesheets" at bounding box center [41, 119] width 28 height 6
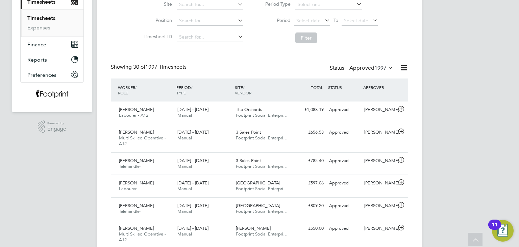
click at [375, 71] on span "1997" at bounding box center [380, 68] width 12 height 7
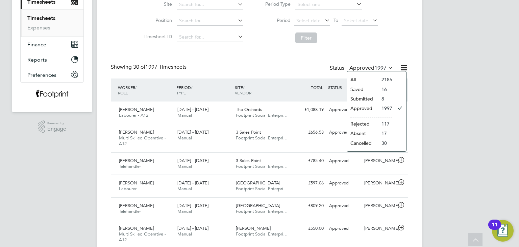
click at [367, 98] on li "Submitted" at bounding box center [362, 98] width 31 height 9
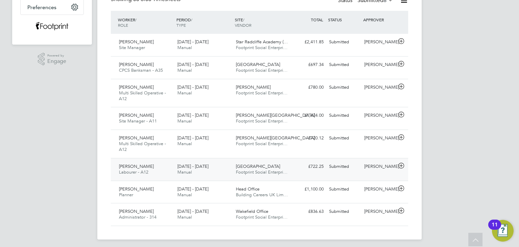
click at [371, 168] on div "[PERSON_NAME]" at bounding box center [379, 166] width 35 height 11
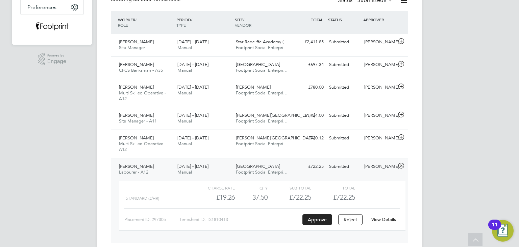
click at [386, 220] on link "View Details" at bounding box center [383, 219] width 25 height 6
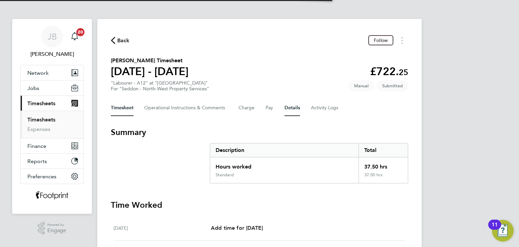
click at [298, 107] on button "Details" at bounding box center [293, 108] width 16 height 16
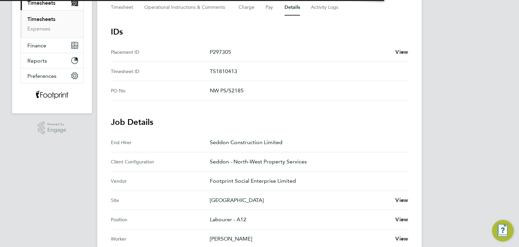
scroll to position [237, 0]
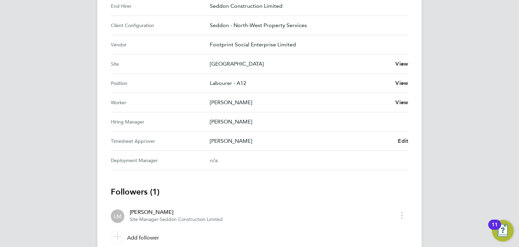
click at [401, 141] on span "Edit" at bounding box center [403, 141] width 10 height 6
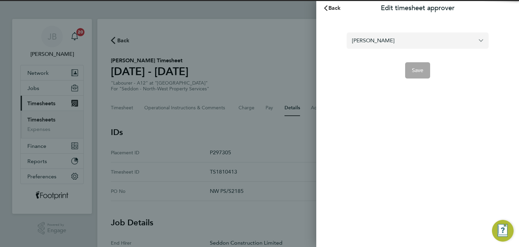
click at [431, 41] on input "[PERSON_NAME]" at bounding box center [418, 40] width 142 height 16
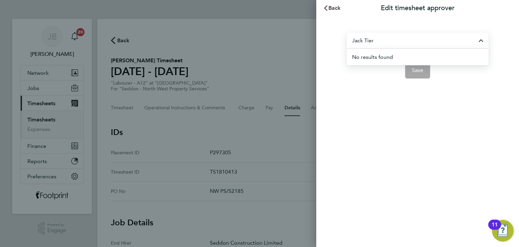
type input "Jack Tier"
click at [342, 10] on button "Back" at bounding box center [331, 8] width 31 height 14
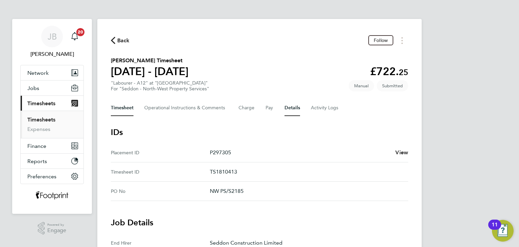
click at [129, 110] on button "Timesheet" at bounding box center [122, 108] width 23 height 16
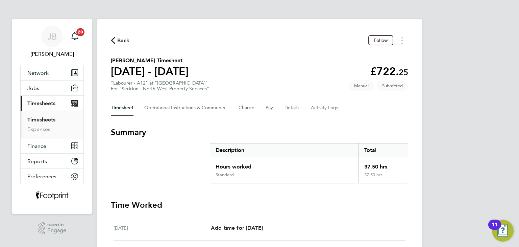
click at [128, 43] on span "Back" at bounding box center [123, 41] width 13 height 8
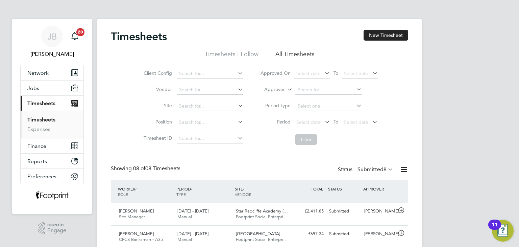
click at [370, 168] on label "Submitted 8" at bounding box center [376, 169] width 36 height 7
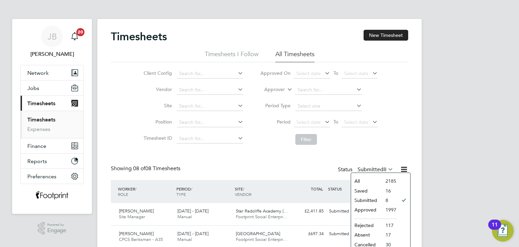
click at [371, 205] on li "Approved" at bounding box center [366, 209] width 31 height 9
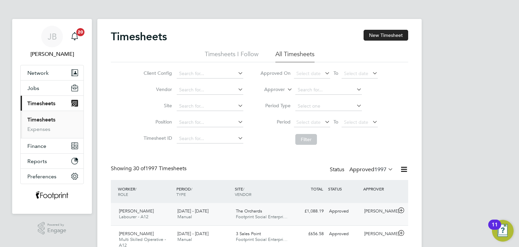
click at [217, 207] on div "25 - 31 Aug 2025 Manual" at bounding box center [204, 213] width 58 height 17
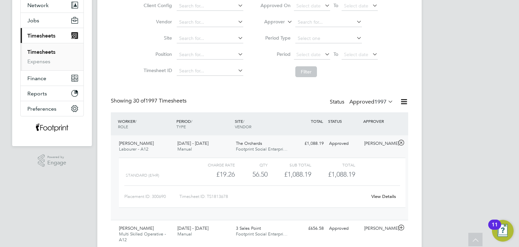
click at [382, 197] on link "View Details" at bounding box center [383, 196] width 25 height 6
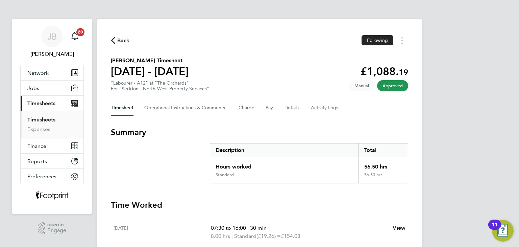
click at [122, 41] on span "Back" at bounding box center [123, 41] width 13 height 8
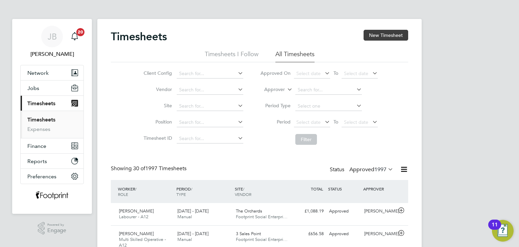
click at [375, 30] on button "New Timesheet" at bounding box center [386, 35] width 45 height 11
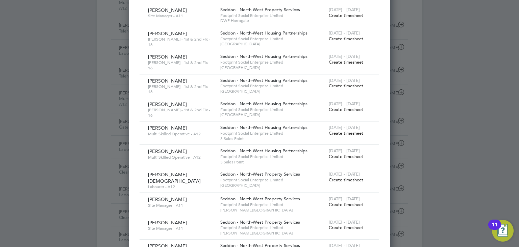
click at [340, 178] on span "Create timesheet" at bounding box center [346, 180] width 34 height 6
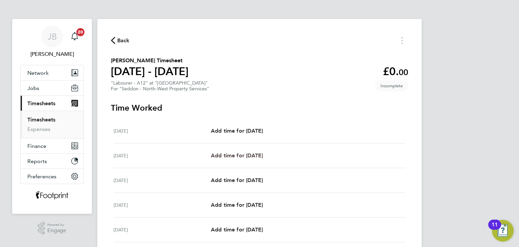
click at [261, 152] on span "Add time for [DATE]" at bounding box center [237, 155] width 52 height 6
select select "30"
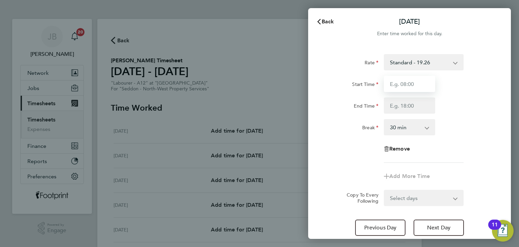
click at [419, 86] on input "Start Time" at bounding box center [409, 84] width 51 height 16
type input "07:30"
click at [396, 108] on input "End Time" at bounding box center [409, 105] width 51 height 16
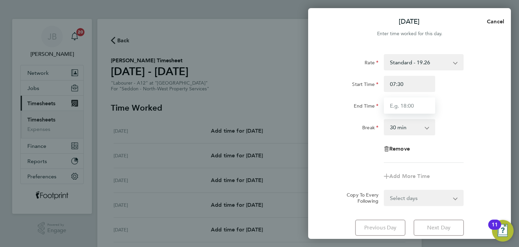
type input "16:00"
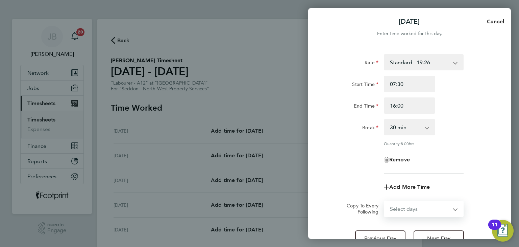
click at [422, 202] on select "Select days Day Weekday (Mon-Fri) Weekend (Sat-Sun) Wednesday Thursday Friday S…" at bounding box center [420, 208] width 71 height 15
select select "WED"
click at [385, 201] on select "Select days Day Weekday (Mon-Fri) Weekend (Sat-Sun) Wednesday Thursday Friday S…" at bounding box center [420, 208] width 71 height 15
select select "2025-08-31"
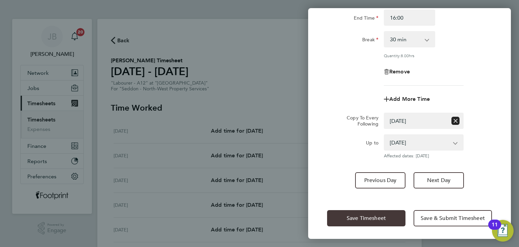
click at [373, 216] on span "Save Timesheet" at bounding box center [366, 218] width 39 height 7
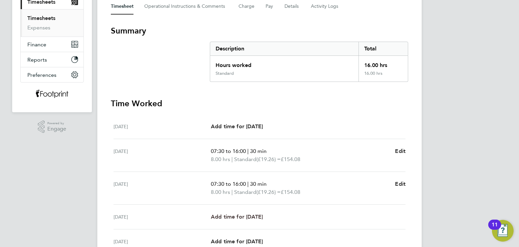
click at [249, 219] on span "Add time for Thu 28 Aug" at bounding box center [237, 216] width 52 height 6
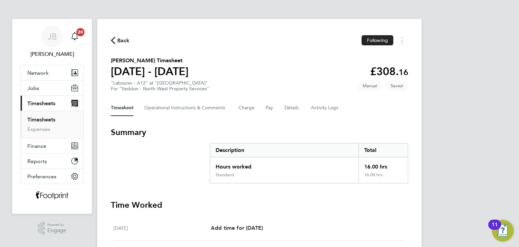
select select "30"
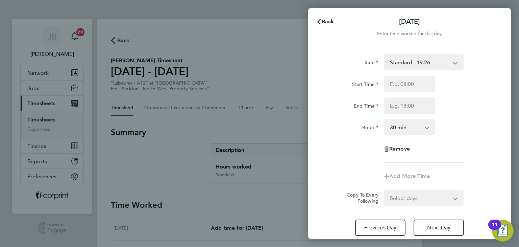
click at [395, 92] on div "Start Time End Time" at bounding box center [409, 95] width 170 height 38
click at [399, 88] on input "Start Time" at bounding box center [409, 84] width 51 height 16
type input "07:30"
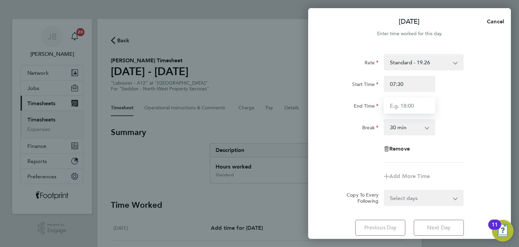
click at [411, 104] on input "End Time" at bounding box center [409, 105] width 51 height 16
type input "16:00"
click at [351, 166] on app-timesheet-line-form-group "Rate Standard - 19.26 Start Time 07:30 End Time 16:00 Break 0 min 15 min 30 min…" at bounding box center [409, 119] width 165 height 130
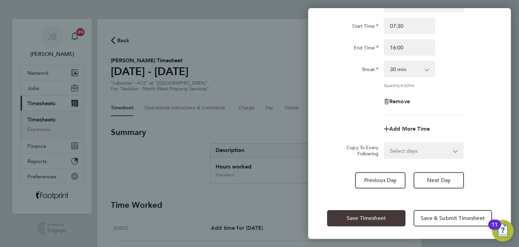
click at [358, 217] on span "Save Timesheet" at bounding box center [366, 218] width 39 height 7
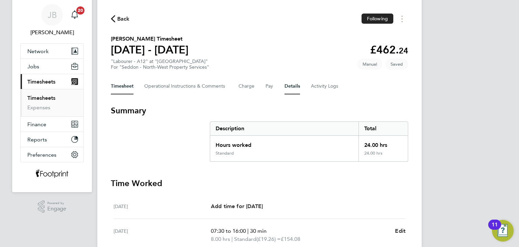
click at [285, 91] on button "Details" at bounding box center [293, 86] width 16 height 16
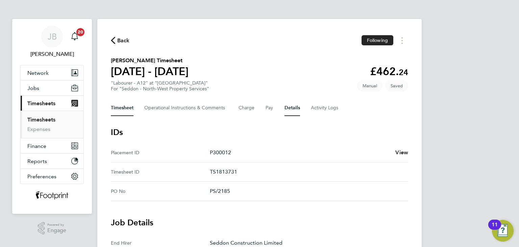
click at [124, 106] on button "Timesheet" at bounding box center [122, 108] width 23 height 16
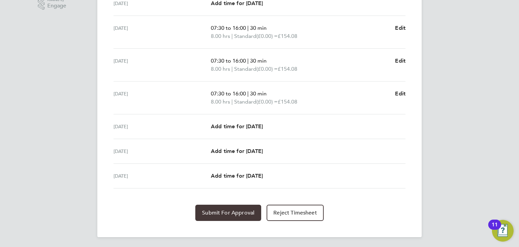
click at [235, 210] on span "Submit For Approval" at bounding box center [228, 212] width 52 height 7
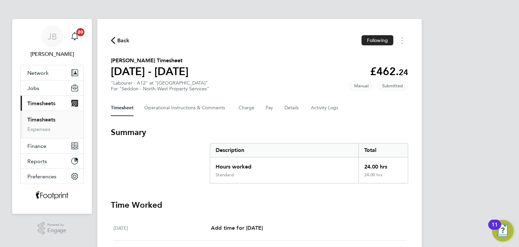
click at [42, 121] on link "Timesheets" at bounding box center [41, 119] width 28 height 6
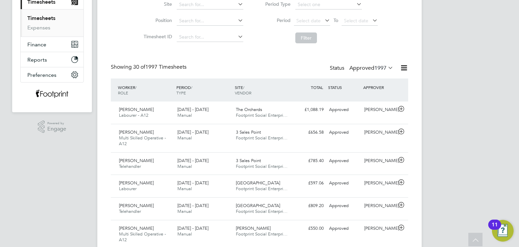
click at [362, 66] on label "Approved 1997" at bounding box center [371, 68] width 44 height 7
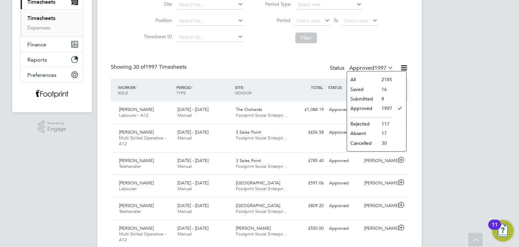
click at [371, 100] on li "Submitted" at bounding box center [362, 98] width 31 height 9
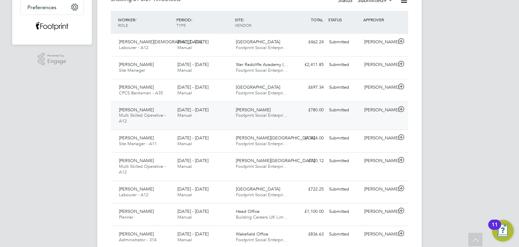
click at [288, 123] on div "Andrew Devine Multi Skilled Operative - A12 25 - 31 Aug 2025 25 - 31 Aug 2025 M…" at bounding box center [259, 115] width 297 height 28
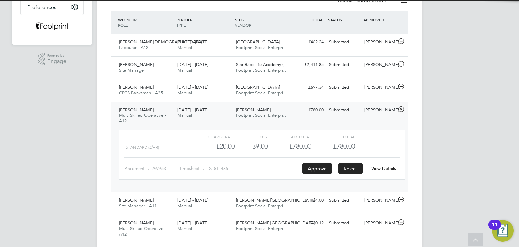
click at [357, 167] on button "Reject" at bounding box center [350, 168] width 24 height 11
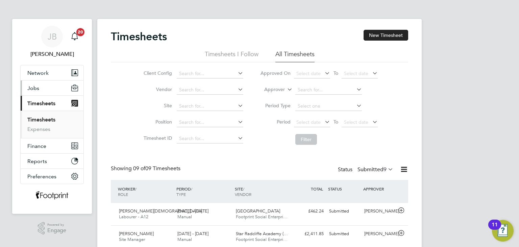
drag, startPoint x: 48, startPoint y: 91, endPoint x: 47, endPoint y: 87, distance: 3.7
click at [47, 91] on button "Jobs" at bounding box center [52, 87] width 63 height 15
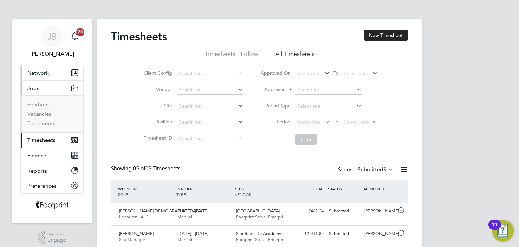
click at [48, 73] on span "Network" at bounding box center [37, 73] width 21 height 6
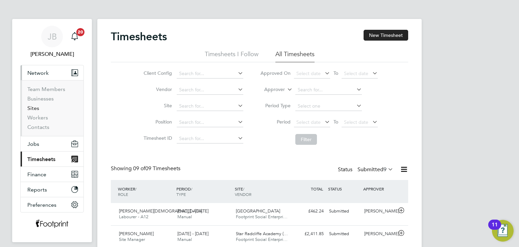
click at [35, 108] on link "Sites" at bounding box center [33, 108] width 12 height 6
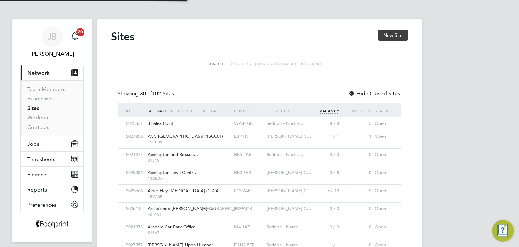
scroll to position [13, 33]
click at [397, 35] on button "New Site" at bounding box center [393, 35] width 30 height 11
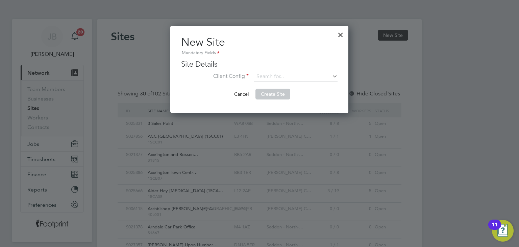
click at [342, 34] on div at bounding box center [341, 33] width 12 height 12
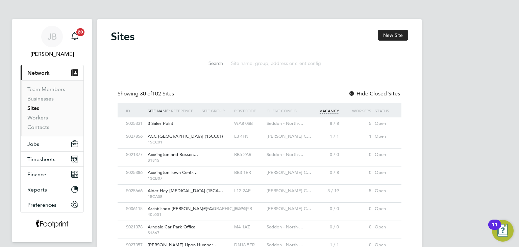
click at [241, 68] on input at bounding box center [277, 63] width 99 height 13
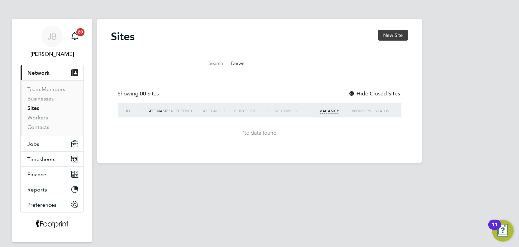
type input "Darwe"
click at [390, 35] on button "New Site" at bounding box center [393, 35] width 30 height 11
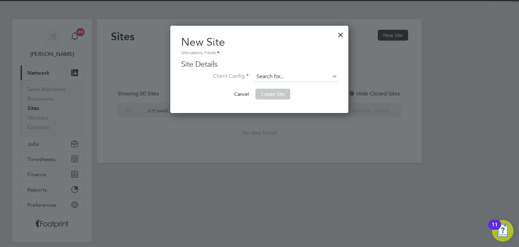
click at [275, 73] on input at bounding box center [295, 77] width 83 height 10
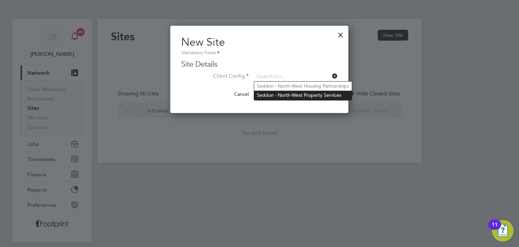
click at [311, 95] on li "Seddon - North-West Property Services" at bounding box center [303, 95] width 98 height 9
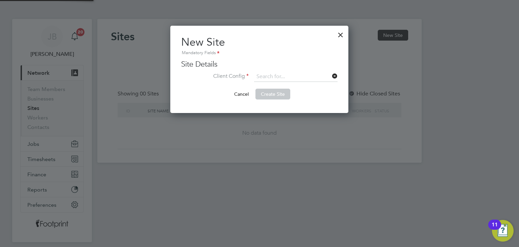
type input "Seddon - North-West Property Services"
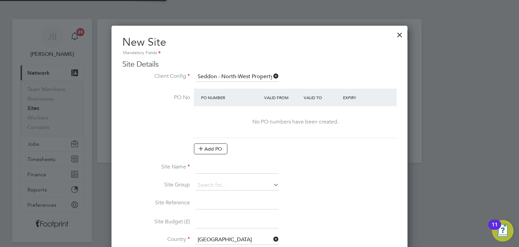
scroll to position [599, 296]
click at [222, 146] on button "Add PO" at bounding box center [210, 148] width 33 height 11
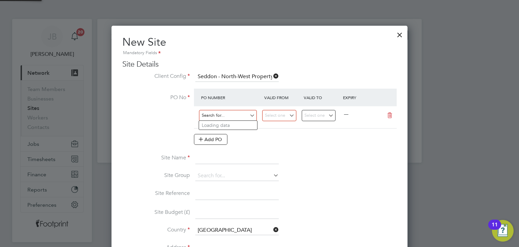
click at [218, 115] on input at bounding box center [228, 115] width 58 height 11
type input "NW PS/S1974"
click at [242, 134] on li "Use "NW PS/S1974"" at bounding box center [228, 133] width 58 height 9
click at [292, 116] on input at bounding box center [279, 115] width 34 height 11
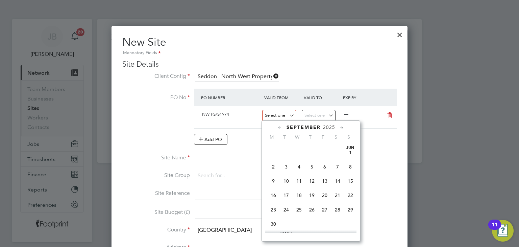
scroll to position [206, 0]
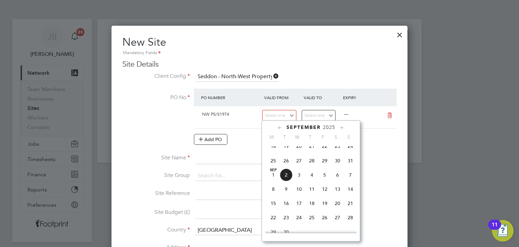
click at [273, 151] on span "18" at bounding box center [273, 146] width 13 height 13
type input "18 Aug 2025"
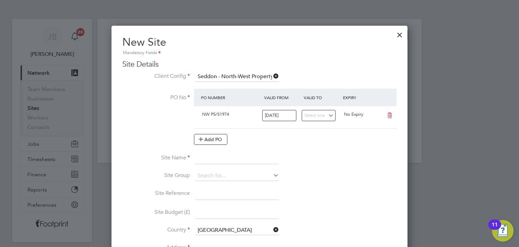
click at [224, 160] on input at bounding box center [236, 158] width 83 height 12
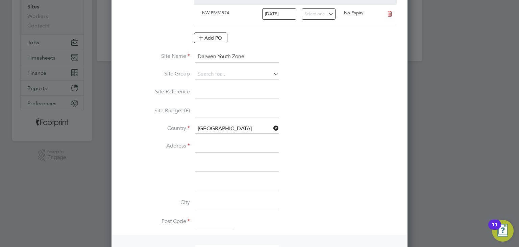
type input "Darwen Youth Zone"
click at [222, 146] on input at bounding box center [236, 146] width 83 height 12
type input "Knott Street"
click at [203, 216] on input at bounding box center [214, 222] width 38 height 12
paste input "BB3 3BU"
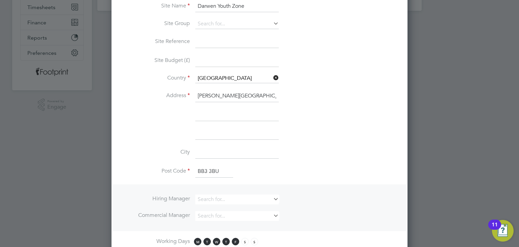
scroll to position [203, 0]
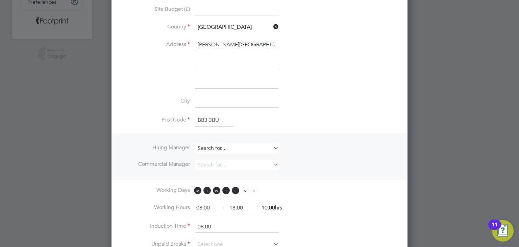
type input "BB3 3BU"
click at [216, 149] on input at bounding box center [236, 148] width 83 height 10
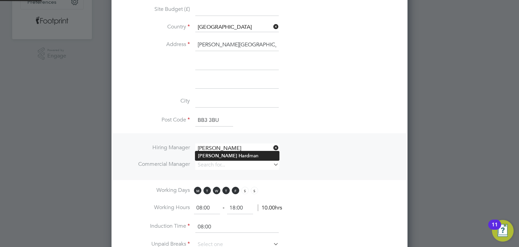
click at [212, 159] on li "Albert Hard man" at bounding box center [237, 155] width 84 height 9
type input "Albert Hardman"
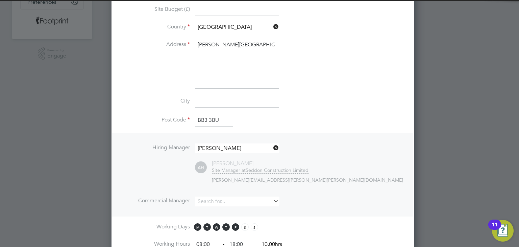
scroll to position [626, 296]
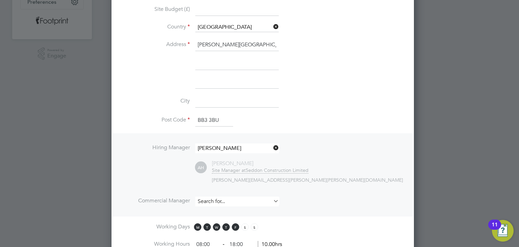
click at [213, 197] on input at bounding box center [236, 201] width 83 height 10
type input "Albert Hardman"
click at [239, 207] on b "Hardman" at bounding box center [258, 208] width 39 height 6
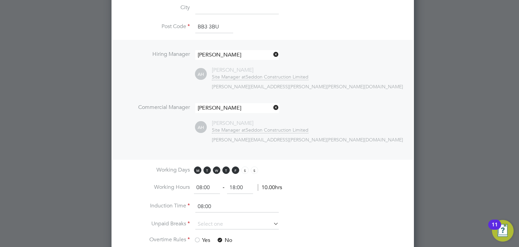
scroll to position [372, 0]
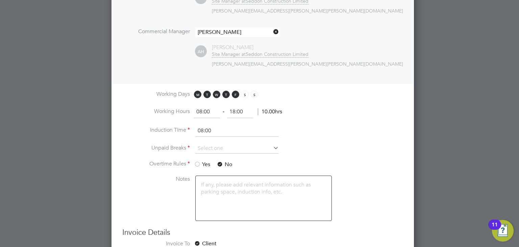
click at [200, 161] on div at bounding box center [197, 164] width 7 height 7
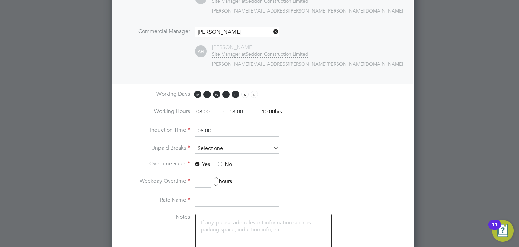
scroll to position [700, 296]
click at [204, 145] on input at bounding box center [236, 148] width 83 height 10
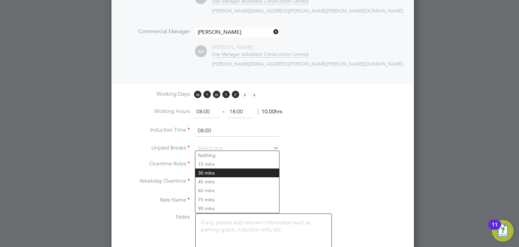
click at [212, 174] on li "30 mins" at bounding box center [237, 172] width 84 height 9
type input "30 mins"
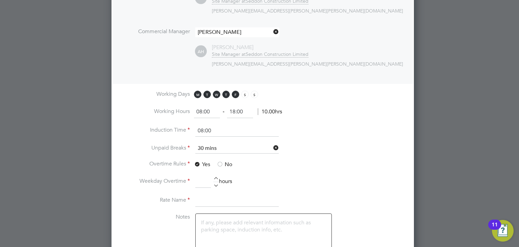
click at [217, 183] on div at bounding box center [216, 184] width 6 height 5
click at [214, 177] on div at bounding box center [216, 179] width 6 height 5
click at [220, 187] on li "Weekday Overtime 2 hours" at bounding box center [262, 184] width 281 height 19
click at [219, 183] on li "Weekday Overtime 2 hours" at bounding box center [262, 184] width 281 height 19
click at [215, 183] on div at bounding box center [216, 184] width 6 height 5
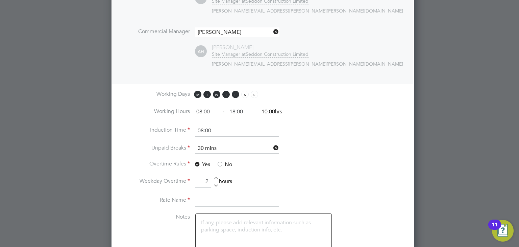
type input "1"
click at [215, 183] on div at bounding box center [216, 184] width 6 height 5
click at [210, 179] on input "1" at bounding box center [203, 181] width 16 height 12
type input "1"
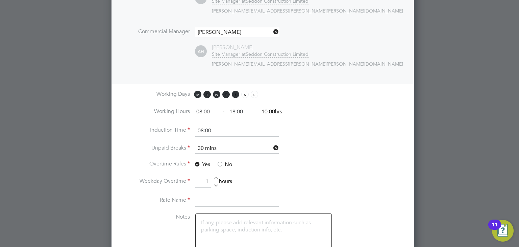
click at [304, 179] on li "Weekday Overtime 1 hours" at bounding box center [262, 184] width 281 height 19
click at [224, 195] on input at bounding box center [236, 200] width 83 height 12
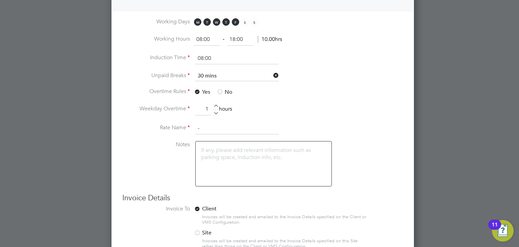
scroll to position [479, 0]
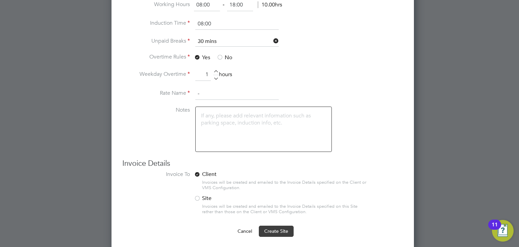
type input "-"
click at [277, 228] on span "Create Site" at bounding box center [276, 231] width 24 height 6
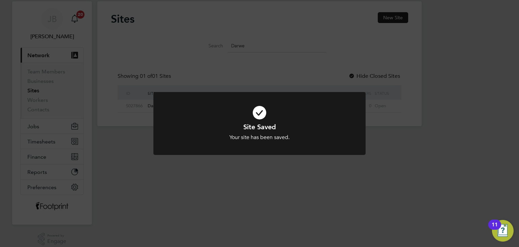
scroll to position [0, 0]
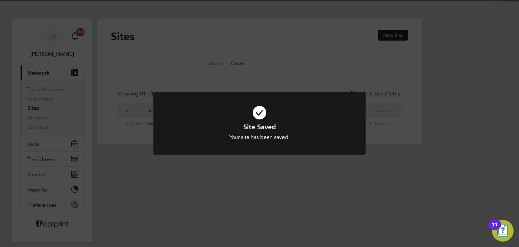
click at [368, 199] on div "Site Saved Your site has been saved. Cancel Okay" at bounding box center [259, 123] width 519 height 247
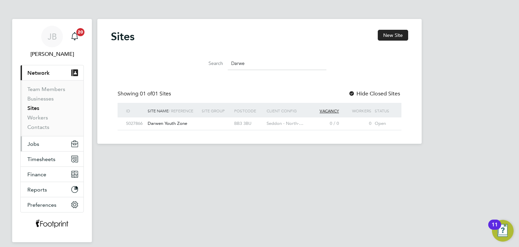
click at [39, 140] on button "Jobs" at bounding box center [52, 143] width 63 height 15
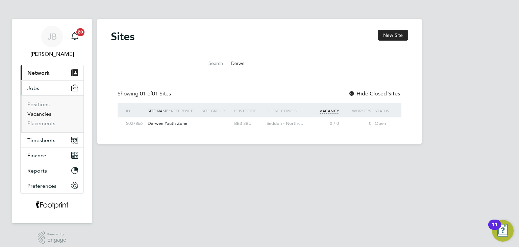
click at [42, 113] on link "Vacancies" at bounding box center [39, 114] width 24 height 6
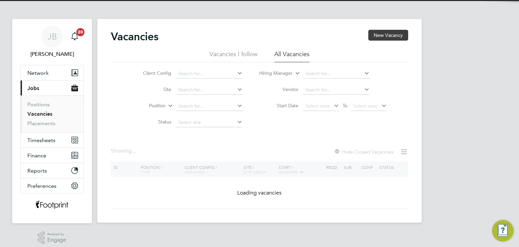
click at [387, 30] on button "New Vacancy" at bounding box center [388, 35] width 40 height 11
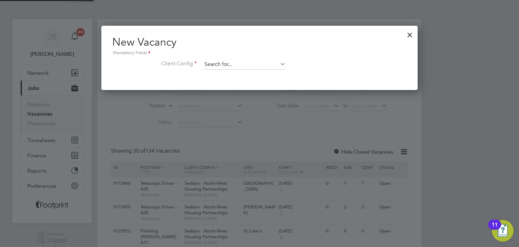
scroll to position [64, 317]
click at [217, 64] on input at bounding box center [243, 64] width 83 height 10
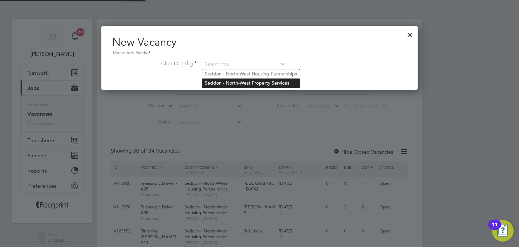
click at [265, 84] on li "Seddon - North-West Property Services" at bounding box center [251, 82] width 98 height 9
type input "Seddon - North-West Property Services"
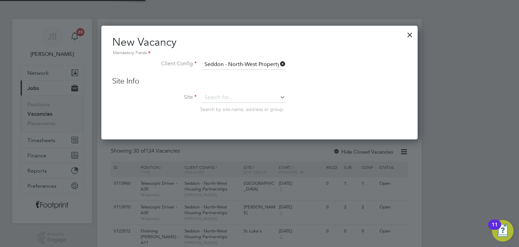
scroll to position [114, 317]
click at [225, 97] on input at bounding box center [243, 98] width 83 height 10
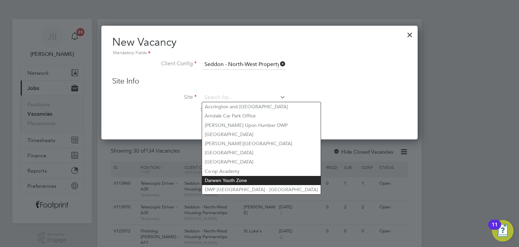
click at [250, 177] on li "Darwen Youth Zone" at bounding box center [261, 180] width 119 height 9
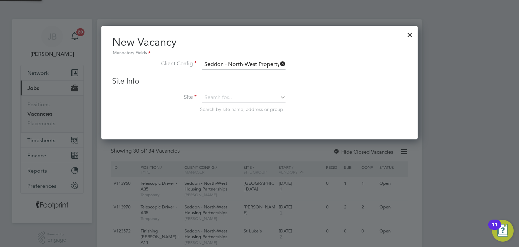
type input "Darwen Youth Zone"
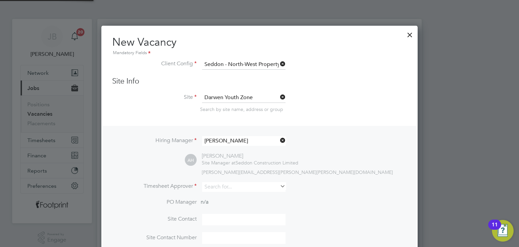
scroll to position [281, 317]
click at [231, 187] on input at bounding box center [243, 187] width 83 height 10
click at [229, 195] on li "Albert Hardman" at bounding box center [244, 195] width 84 height 9
type input "[PERSON_NAME]"
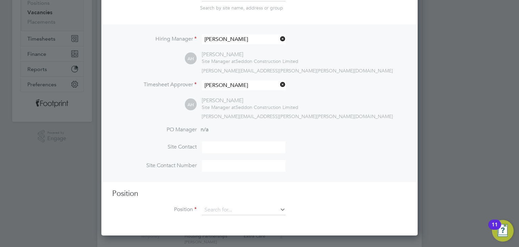
scroll to position [135, 0]
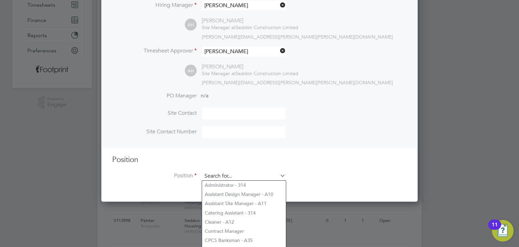
click at [219, 174] on input at bounding box center [243, 176] width 83 height 10
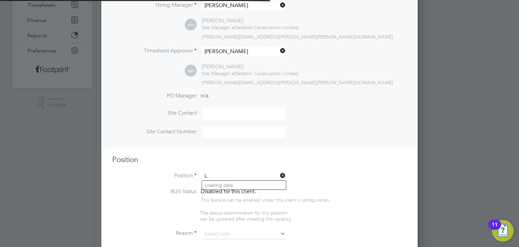
scroll to position [970, 317]
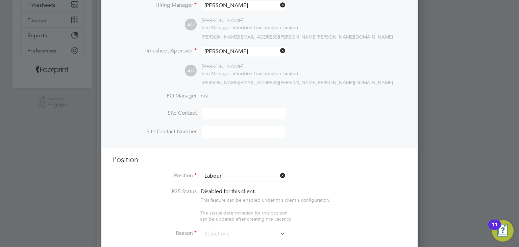
click at [222, 186] on li "Labour er - A12" at bounding box center [244, 184] width 84 height 9
type input "Labourer - A12"
type textarea "General site labouring duties - Assisting with deliveries, working with trades …"
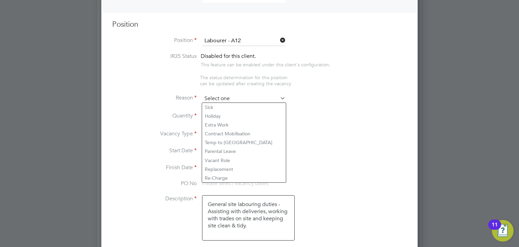
click at [216, 98] on input at bounding box center [243, 99] width 83 height 10
click at [230, 121] on li "Extra Work" at bounding box center [244, 124] width 84 height 9
type input "Extra Work"
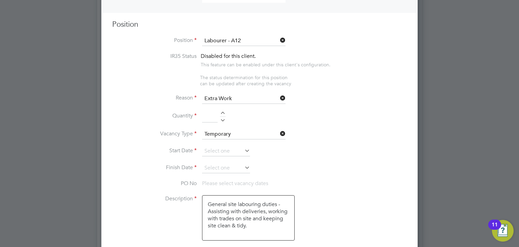
click at [222, 112] on div at bounding box center [223, 114] width 6 height 5
type input "1"
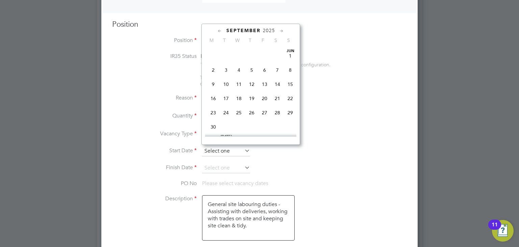
click at [224, 146] on input at bounding box center [226, 151] width 48 height 10
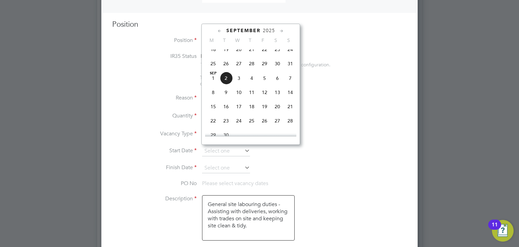
click at [214, 66] on span "25" at bounding box center [213, 63] width 13 height 13
type input "25 Aug 2025"
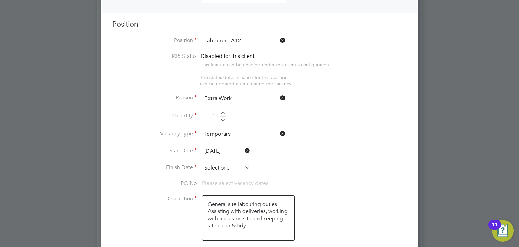
click at [218, 170] on input at bounding box center [226, 168] width 48 height 10
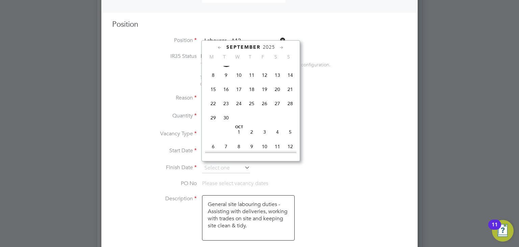
click at [289, 138] on span "5" at bounding box center [290, 131] width 13 height 13
type input "05 Oct 2025"
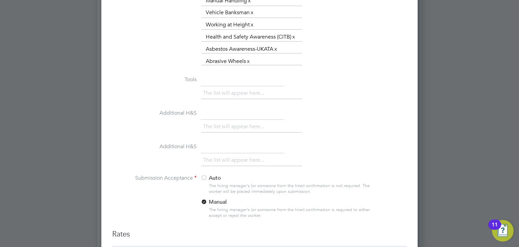
click at [216, 174] on label "Auto" at bounding box center [243, 177] width 84 height 7
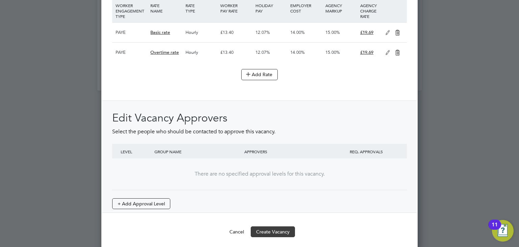
click at [282, 226] on button "Create Vacancy" at bounding box center [273, 231] width 44 height 11
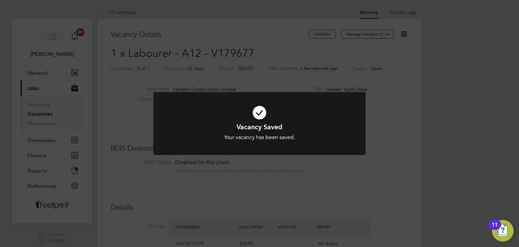
drag, startPoint x: 268, startPoint y: 142, endPoint x: 265, endPoint y: 167, distance: 25.8
click at [268, 142] on div at bounding box center [259, 123] width 212 height 63
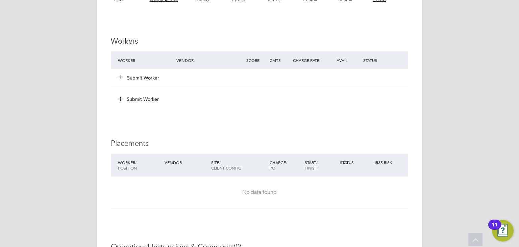
click at [141, 79] on button "Submit Worker" at bounding box center [139, 77] width 41 height 7
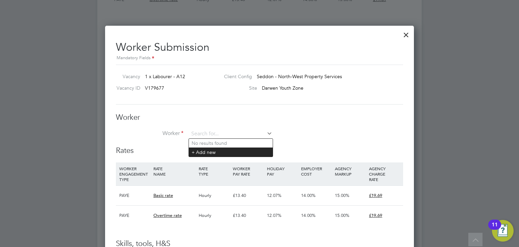
click at [220, 151] on li "+ Add new" at bounding box center [231, 151] width 84 height 9
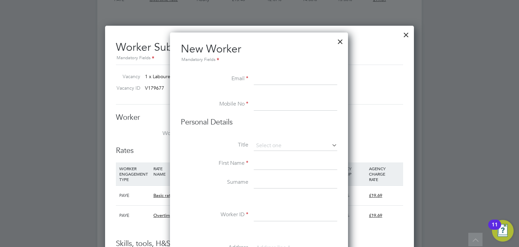
paste input "brattym1@gmail.com"
type input "brattym1@gmail.com"
click at [273, 107] on input at bounding box center [295, 104] width 83 height 12
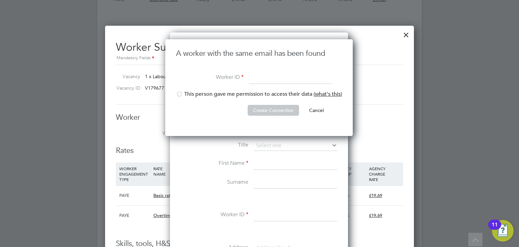
click at [181, 92] on div at bounding box center [179, 94] width 7 height 7
click at [268, 73] on input at bounding box center [290, 78] width 83 height 12
type input "CAN-2763"
click at [272, 108] on button "Create Connection" at bounding box center [273, 110] width 51 height 11
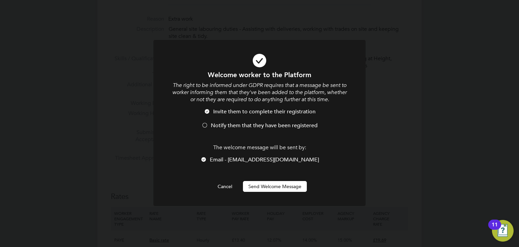
click at [289, 190] on button "Send Welcome Message" at bounding box center [275, 186] width 64 height 11
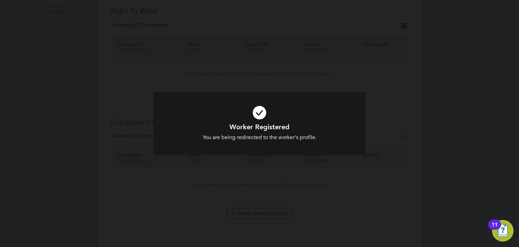
click at [283, 187] on div "Worker Registered You are being redirected to the worker's profile. Cancel Okay" at bounding box center [259, 123] width 519 height 247
click at [360, 92] on div at bounding box center [259, 123] width 212 height 63
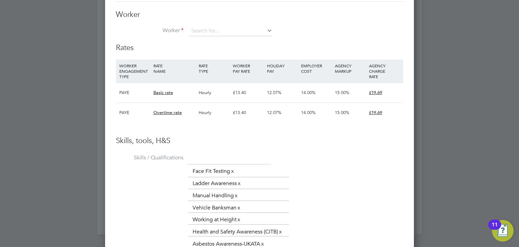
scroll to position [608, 0]
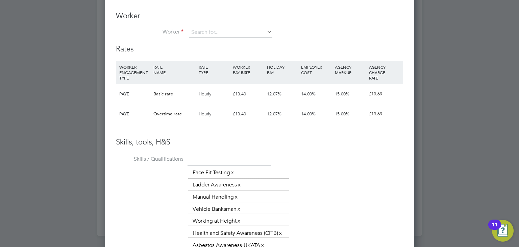
scroll to position [439, 0]
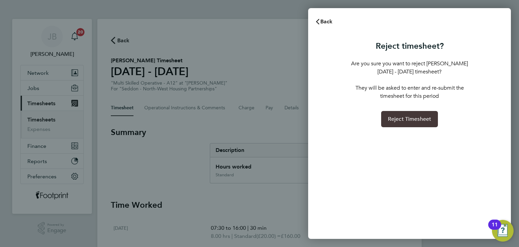
click at [415, 121] on span "Reject Timesheet" at bounding box center [410, 119] width 44 height 7
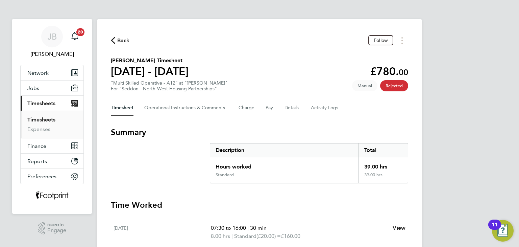
click at [117, 44] on span "Back" at bounding box center [123, 41] width 13 height 8
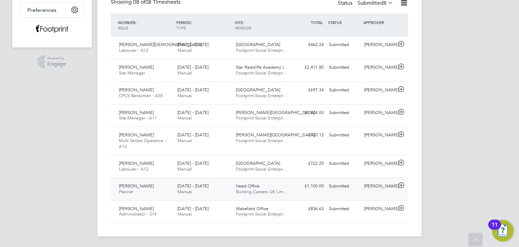
click at [316, 186] on div "£1,100.00 Submitted" at bounding box center [308, 185] width 35 height 11
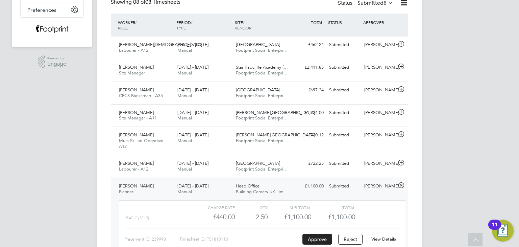
click at [308, 183] on div "£1,100.00 Submitted" at bounding box center [308, 185] width 35 height 11
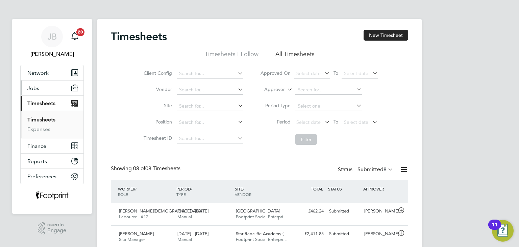
click at [40, 88] on button "Jobs" at bounding box center [52, 87] width 63 height 15
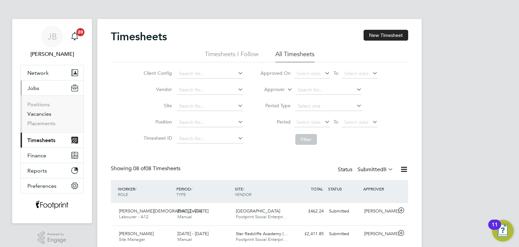
click at [42, 111] on link "Vacancies" at bounding box center [39, 114] width 24 height 6
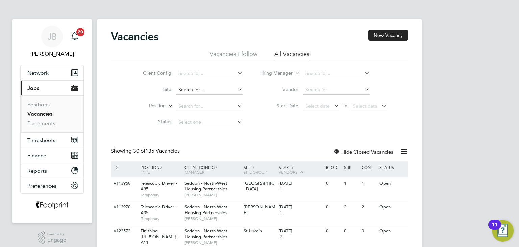
click at [191, 87] on input at bounding box center [209, 89] width 67 height 9
click at [197, 99] on li "Darwe n Youth Zone" at bounding box center [209, 98] width 67 height 9
type input "Darwen Youth Zone"
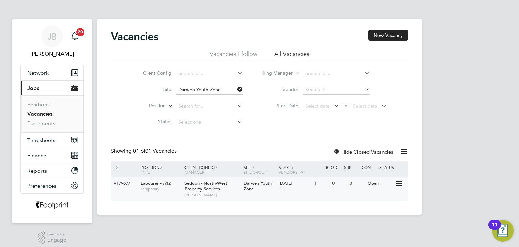
click at [289, 181] on div "[DATE]" at bounding box center [295, 183] width 32 height 6
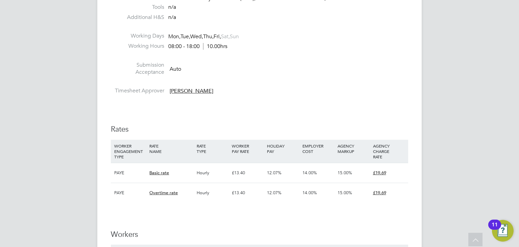
scroll to position [372, 0]
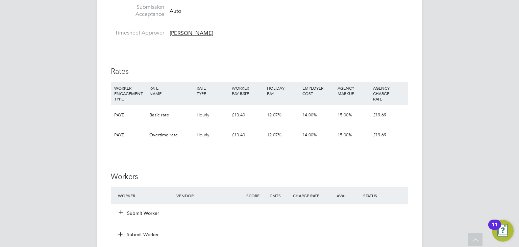
click at [149, 213] on button "Submit Worker" at bounding box center [139, 213] width 41 height 7
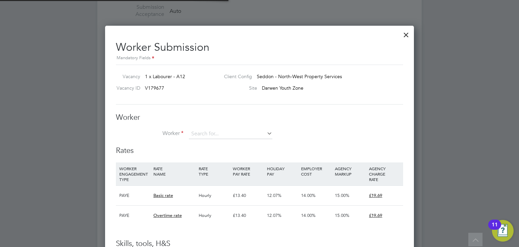
scroll to position [20, 46]
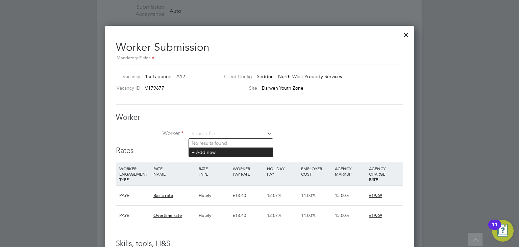
click at [215, 150] on li "+ Add new" at bounding box center [231, 151] width 84 height 9
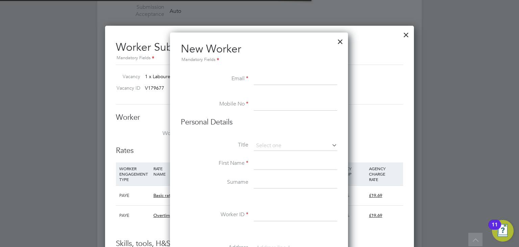
scroll to position [573, 179]
click at [342, 42] on div at bounding box center [340, 40] width 12 height 12
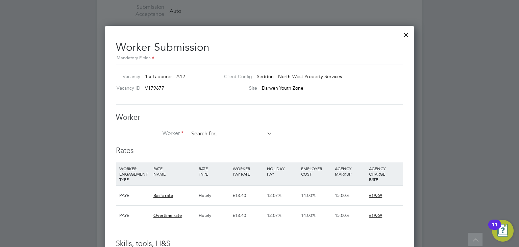
click at [247, 132] on input at bounding box center [230, 134] width 83 height 10
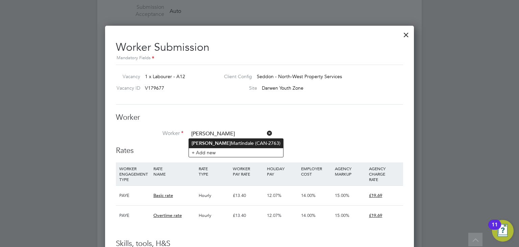
click at [247, 141] on li "Dylan Martindale (CAN-2763)" at bounding box center [236, 143] width 94 height 9
type input "Dylan Martindale (CAN-2763)"
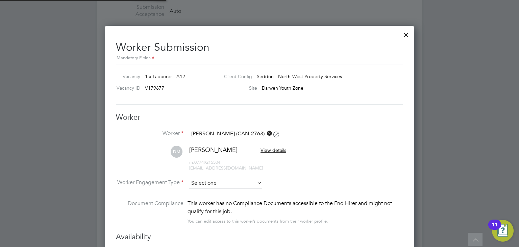
click at [224, 182] on input at bounding box center [225, 183] width 73 height 10
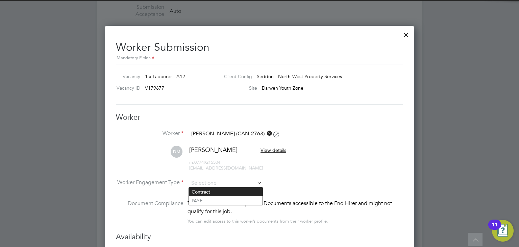
click at [212, 189] on li "Contract" at bounding box center [226, 191] width 74 height 9
type input "Contract"
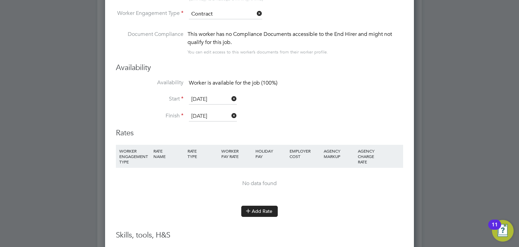
click at [257, 208] on button "Add Rate" at bounding box center [259, 210] width 37 height 11
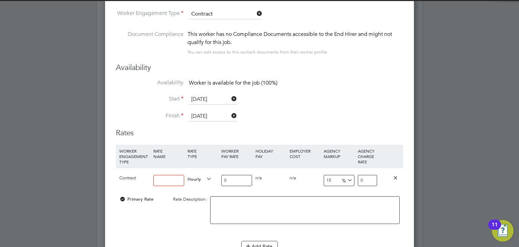
click at [170, 183] on input at bounding box center [168, 180] width 31 height 11
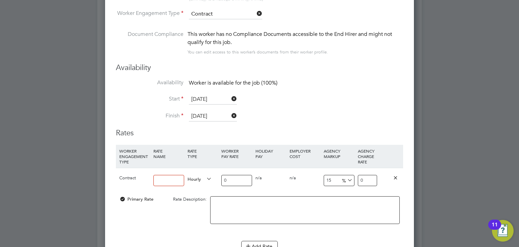
type input "Standard"
drag, startPoint x: 235, startPoint y: 176, endPoint x: 200, endPoint y: 179, distance: 35.3
click at [200, 179] on div "Contract Standard Hourly 0 0 n/a 0 n/a 15 0 % 0" at bounding box center [259, 180] width 287 height 25
type input "1"
type input "1.15"
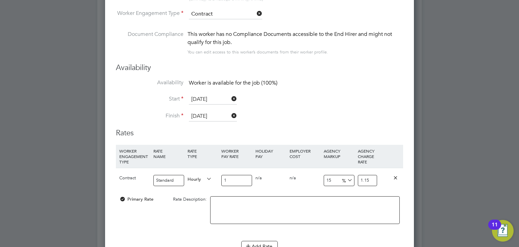
type input "16"
type input "18.4"
type input "16.1"
type input "18.515"
type input "16.18"
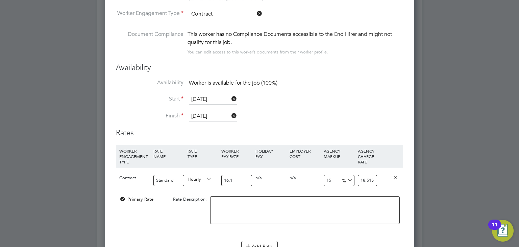
type input "18.607"
type input "16.18"
drag, startPoint x: 360, startPoint y: 177, endPoint x: 431, endPoint y: 179, distance: 71.0
type input "-93.8195302843016"
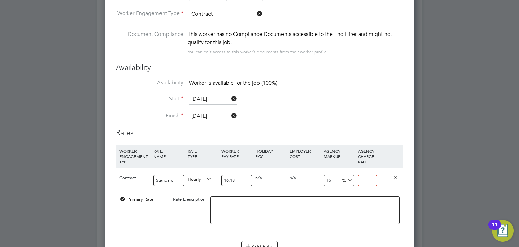
type input "1"
type input "17.428924598269468"
type input "19"
type input "18.665018541409147"
type input "19.26"
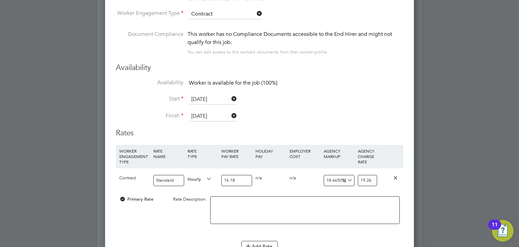
type input "19.03584672435105"
type input "19.26"
click at [304, 107] on li "Start 25 Aug 2025" at bounding box center [259, 102] width 287 height 17
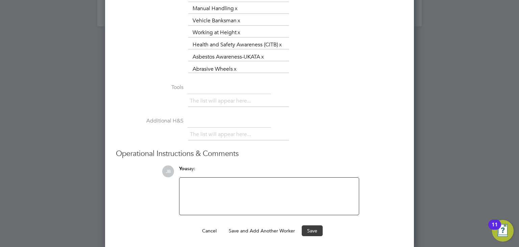
click at [310, 228] on button "Save" at bounding box center [312, 230] width 21 height 11
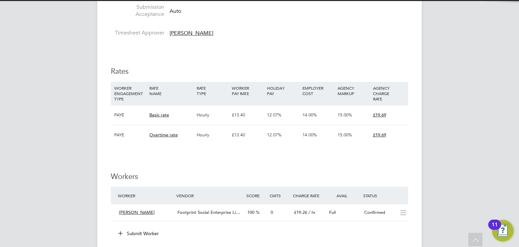
click at [253, 144] on div "£13.40" at bounding box center [247, 135] width 35 height 20
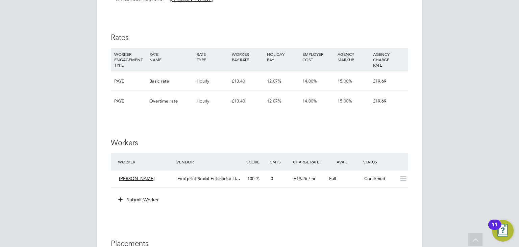
scroll to position [541, 0]
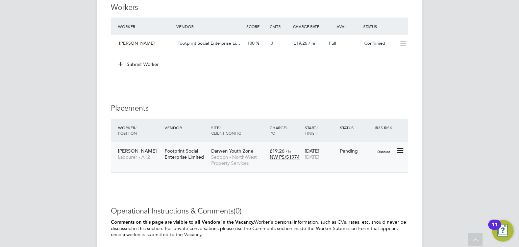
click at [402, 149] on icon at bounding box center [399, 151] width 7 height 8
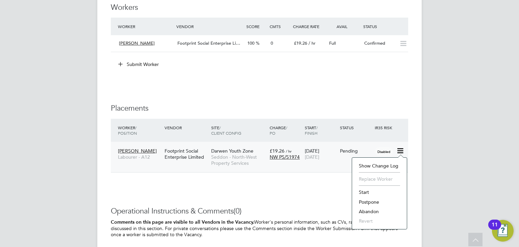
click at [368, 190] on li "Start" at bounding box center [380, 191] width 48 height 9
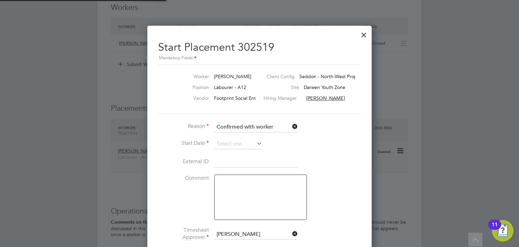
scroll to position [6, 84]
click at [229, 141] on input at bounding box center [238, 144] width 48 height 10
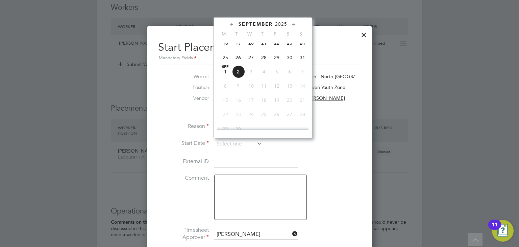
click at [223, 62] on span "25" at bounding box center [225, 57] width 13 height 13
type input "25 Aug 2025"
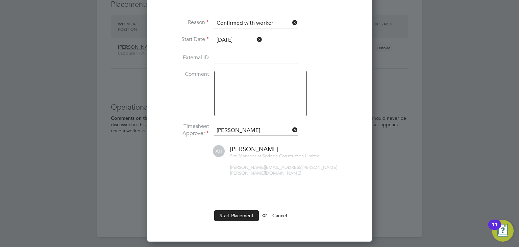
click at [238, 210] on button "Start Placement" at bounding box center [236, 215] width 45 height 11
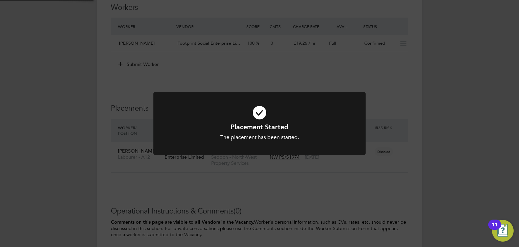
click at [124, 195] on div "Placement Started The placement has been started. Cancel Okay" at bounding box center [259, 123] width 519 height 247
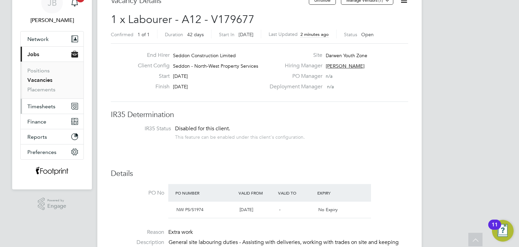
click at [36, 99] on button "Timesheets" at bounding box center [52, 106] width 63 height 15
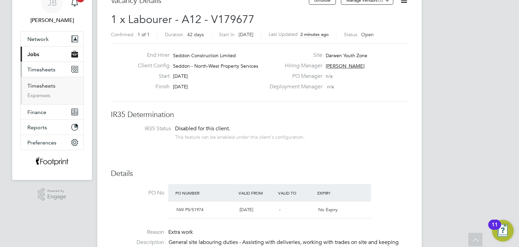
click at [46, 85] on link "Timesheets" at bounding box center [41, 85] width 28 height 6
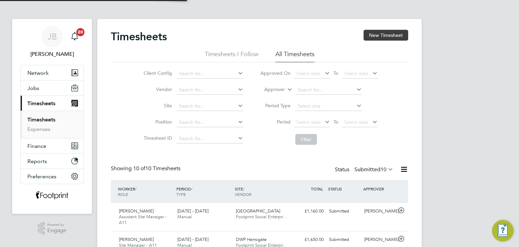
click at [380, 33] on button "New Timesheet" at bounding box center [386, 35] width 45 height 11
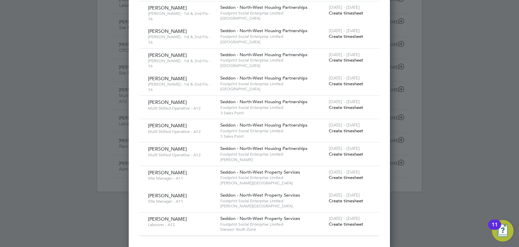
click at [346, 221] on span "Create timesheet" at bounding box center [346, 224] width 34 height 6
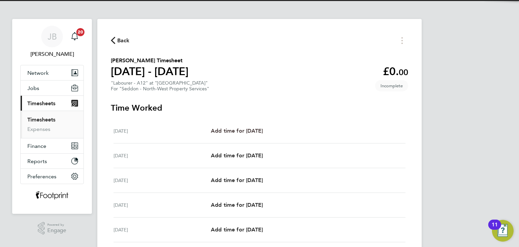
click at [239, 128] on span "Add time for Mon 25 Aug" at bounding box center [237, 130] width 52 height 6
select select "30"
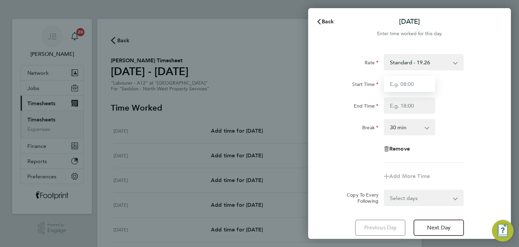
click at [398, 89] on input "Start Time" at bounding box center [409, 84] width 51 height 16
click at [320, 20] on icon "button" at bounding box center [318, 21] width 5 height 5
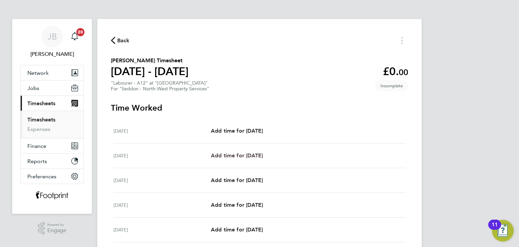
click at [261, 157] on span "Add time for Tue 26 Aug" at bounding box center [237, 155] width 52 height 6
select select "30"
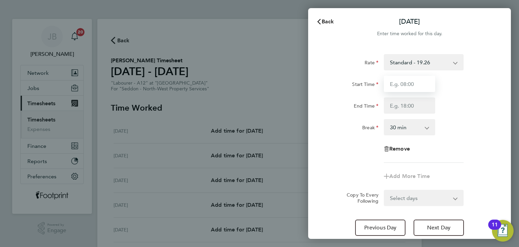
click at [409, 87] on input "Start Time" at bounding box center [409, 84] width 51 height 16
type input "07:30"
click at [410, 102] on input "End Time" at bounding box center [409, 105] width 51 height 16
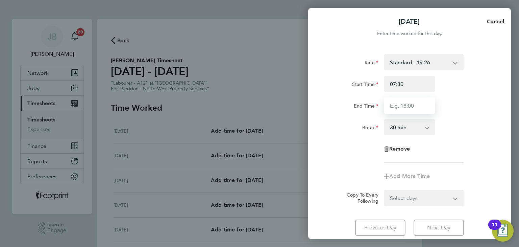
type input "16:00"
click at [407, 187] on form "Rate Standard - 19.26 Start Time 07:30 End Time 16:00 Break 0 min 15 min 30 min…" at bounding box center [409, 130] width 165 height 152
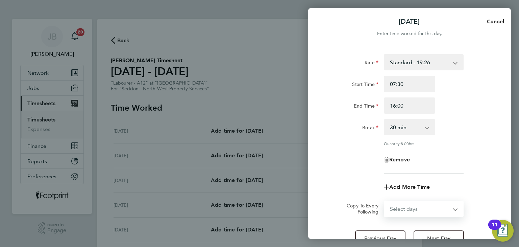
drag, startPoint x: 412, startPoint y: 208, endPoint x: 416, endPoint y: 201, distance: 7.8
click at [412, 208] on select "Select days Day Weekday (Mon-Fri) Weekend (Sat-Sun) Wednesday Thursday Friday S…" at bounding box center [420, 208] width 71 height 15
select select "WEEKDAY"
click at [385, 201] on select "Select days Day Weekday (Mon-Fri) Weekend (Sat-Sun) Wednesday Thursday Friday S…" at bounding box center [420, 208] width 71 height 15
select select "2025-08-31"
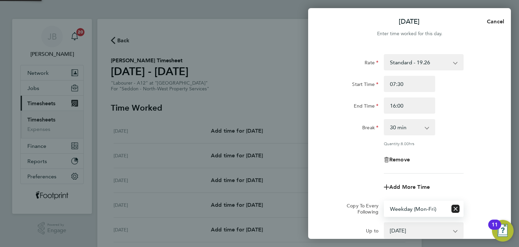
click at [371, 168] on div "Rate Standard - 19.26 Start Time 07:30 End Time 16:00 Break 0 min 15 min 30 min…" at bounding box center [409, 113] width 165 height 119
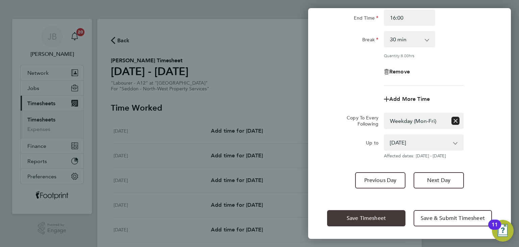
click at [369, 213] on button "Save Timesheet" at bounding box center [366, 218] width 78 height 16
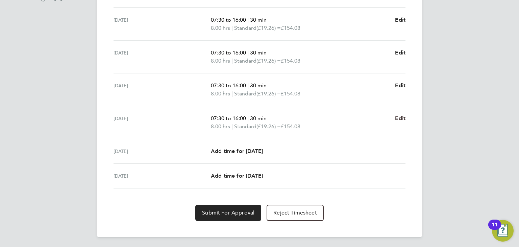
click at [400, 117] on span "Edit" at bounding box center [400, 118] width 10 height 6
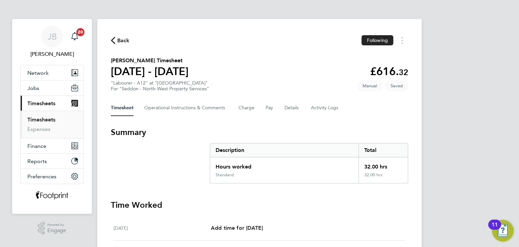
select select "30"
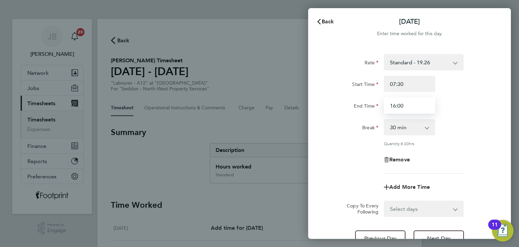
drag, startPoint x: 407, startPoint y: 101, endPoint x: 347, endPoint y: 110, distance: 60.0
click at [347, 110] on div "End Time 16:00" at bounding box center [409, 105] width 170 height 16
type input "15:00"
click at [347, 110] on div "End Time" at bounding box center [352, 104] width 51 height 14
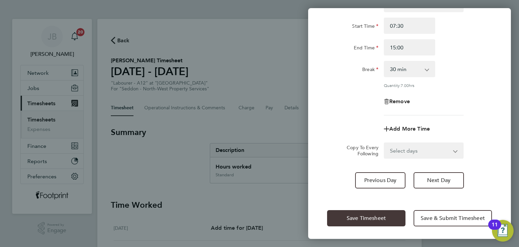
click at [367, 219] on span "Save Timesheet" at bounding box center [366, 218] width 39 height 7
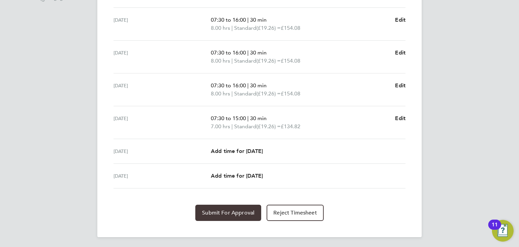
click at [223, 215] on button "Submit For Approval" at bounding box center [228, 212] width 66 height 16
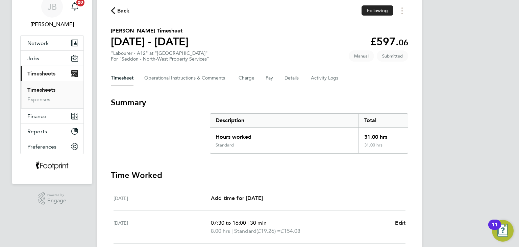
click at [47, 90] on link "Timesheets" at bounding box center [41, 90] width 28 height 6
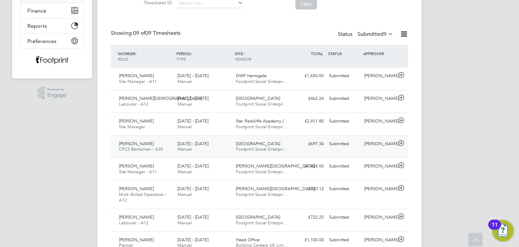
click at [301, 151] on div "[PERSON_NAME] CPCS Banksman - A35 [DATE] - [DATE] [DATE] - [DATE] Manual [GEOGR…" at bounding box center [259, 146] width 297 height 23
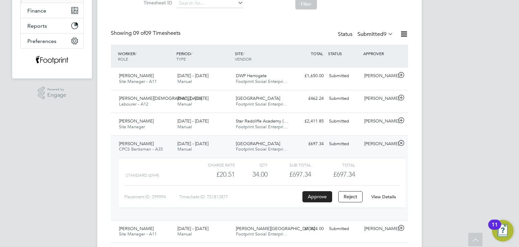
click at [382, 194] on link "View Details" at bounding box center [383, 197] width 25 height 6
click at [216, 143] on div "[DATE] - [DATE] Manual" at bounding box center [204, 146] width 58 height 17
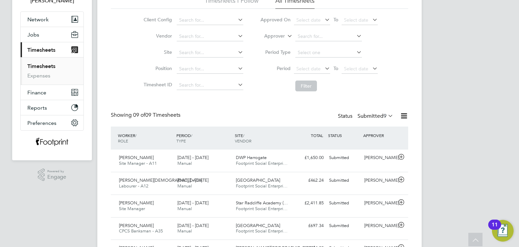
click at [370, 117] on label "Submitted 9" at bounding box center [376, 116] width 36 height 7
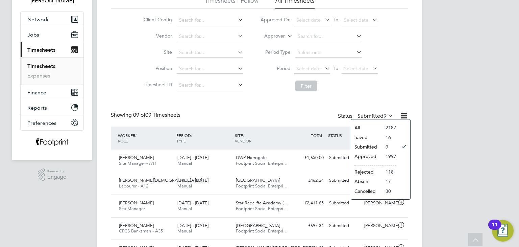
click at [370, 157] on li "Approved" at bounding box center [366, 155] width 31 height 9
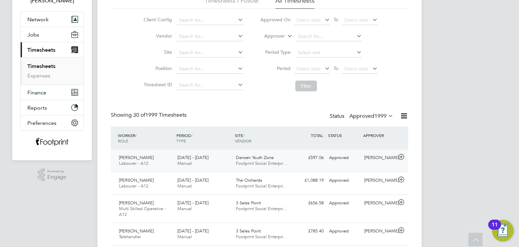
click at [160, 163] on div "[PERSON_NAME] Labourer - A12 [DATE] - [DATE]" at bounding box center [145, 160] width 58 height 17
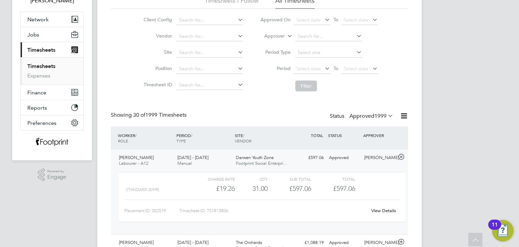
click at [385, 210] on link "View Details" at bounding box center [383, 211] width 25 height 6
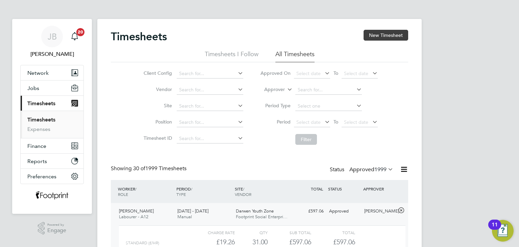
click at [369, 35] on button "New Timesheet" at bounding box center [386, 35] width 45 height 11
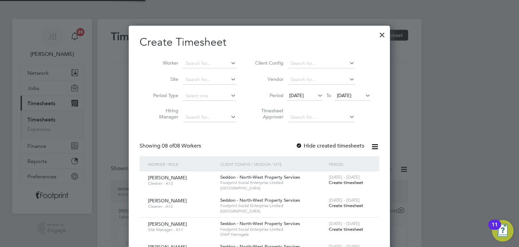
scroll to position [460, 262]
click at [208, 64] on input at bounding box center [209, 63] width 53 height 9
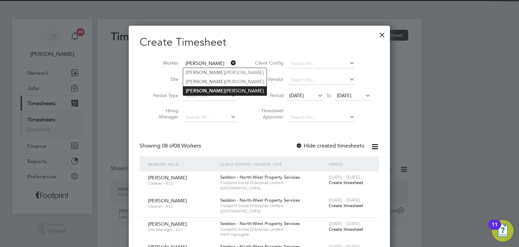
click at [202, 93] on li "[PERSON_NAME]" at bounding box center [224, 90] width 83 height 9
type input "[PERSON_NAME]"
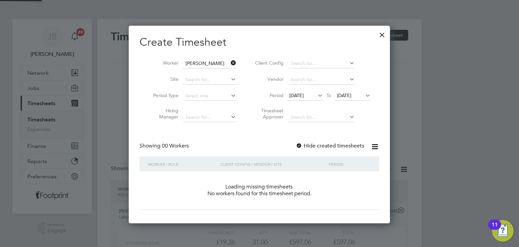
scroll to position [190, 262]
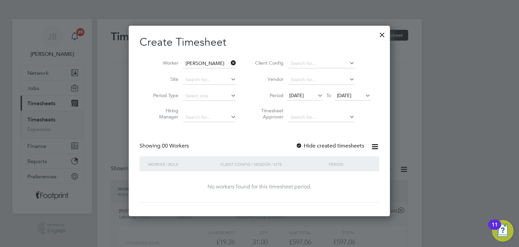
click at [318, 146] on label "Hide created timesheets" at bounding box center [330, 145] width 69 height 7
click at [351, 93] on span "26 Aug 2025" at bounding box center [344, 95] width 15 height 6
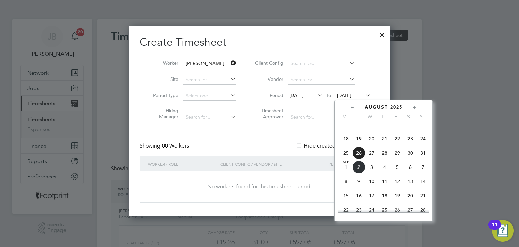
click at [427, 159] on span "31" at bounding box center [423, 152] width 13 height 13
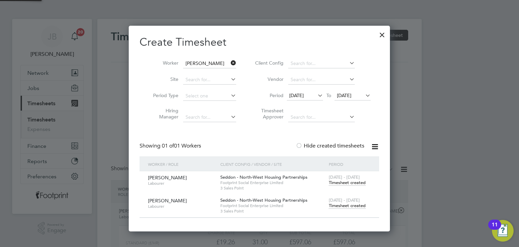
scroll to position [205, 262]
click at [354, 205] on span "Timesheet created" at bounding box center [347, 205] width 37 height 6
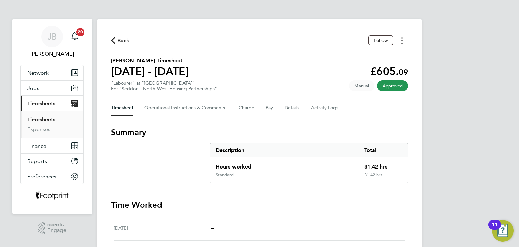
click at [403, 41] on icon "Timesheets Menu" at bounding box center [402, 40] width 1 height 7
click at [359, 57] on link "Download timesheet" at bounding box center [367, 56] width 81 height 14
click at [123, 41] on span "Back" at bounding box center [123, 41] width 13 height 8
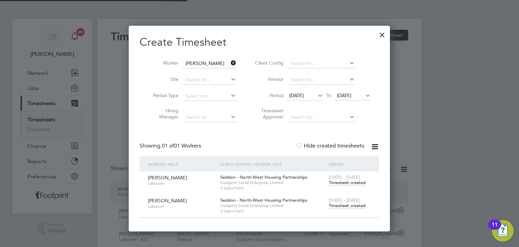
scroll to position [17, 59]
click at [382, 35] on div at bounding box center [382, 33] width 12 height 12
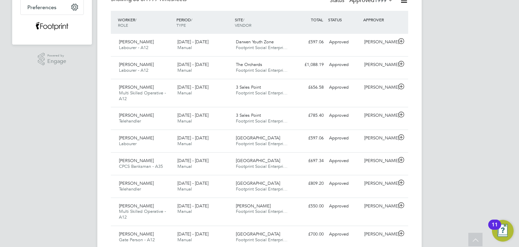
click at [367, 0] on label "Approved 1999" at bounding box center [371, 0] width 44 height 7
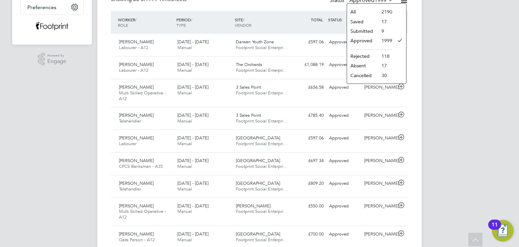
click at [363, 32] on li "Submitted" at bounding box center [362, 30] width 31 height 9
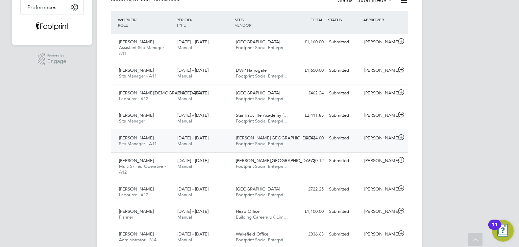
click at [348, 149] on div "Gareth Mellor Site Manager - A11 25 - 31 Aug 2025 25 - 31 Aug 2025 Manual Mills…" at bounding box center [259, 140] width 297 height 23
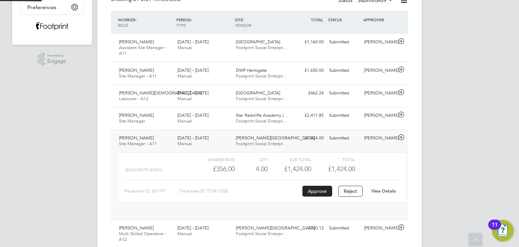
scroll to position [11, 66]
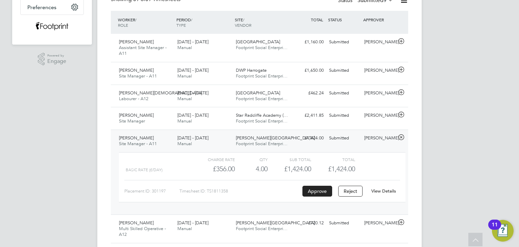
click at [383, 192] on link "View Details" at bounding box center [383, 191] width 25 height 6
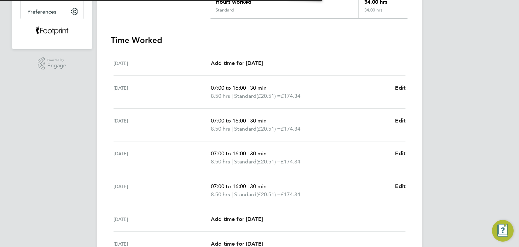
scroll to position [233, 0]
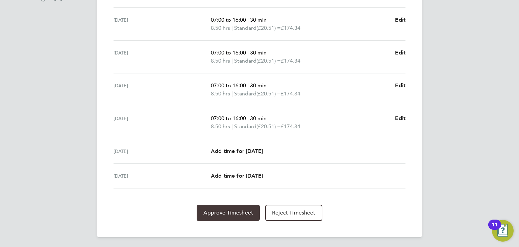
click at [211, 211] on span "Approve Timesheet" at bounding box center [228, 212] width 50 height 7
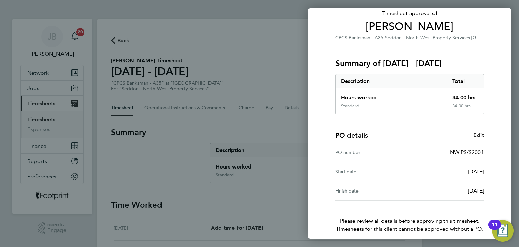
scroll to position [77, 0]
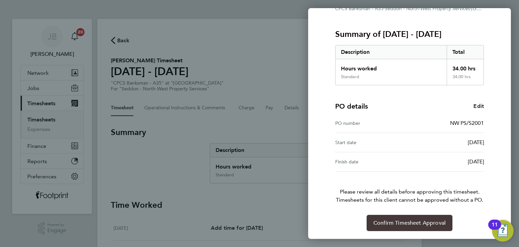
click at [397, 218] on button "Confirm Timesheet Approval" at bounding box center [410, 223] width 86 height 16
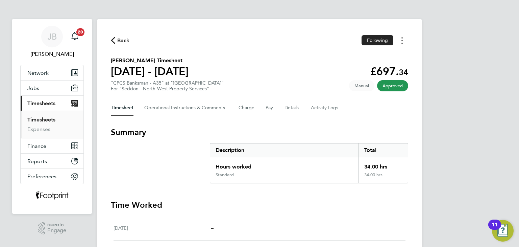
click at [402, 39] on icon "Timesheets Menu" at bounding box center [402, 40] width 1 height 7
click at [374, 69] on link "Download timesheet" at bounding box center [367, 69] width 81 height 14
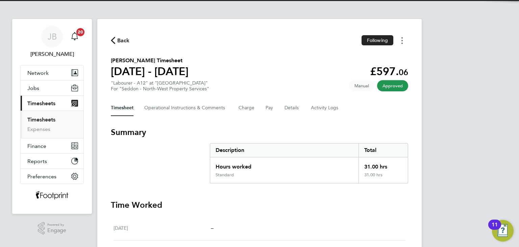
click at [401, 45] on button "Timesheets Menu" at bounding box center [402, 40] width 12 height 10
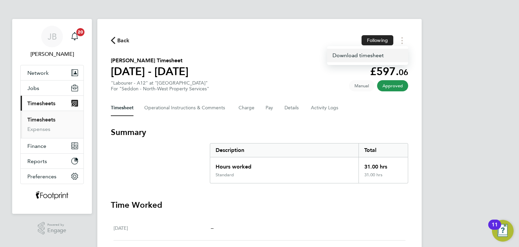
click at [389, 55] on link "Download timesheet" at bounding box center [367, 56] width 81 height 14
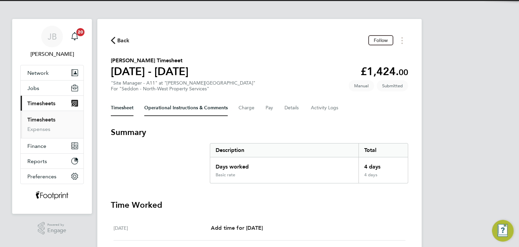
click at [165, 114] on Comments-tab "Operational Instructions & Comments" at bounding box center [185, 108] width 83 height 16
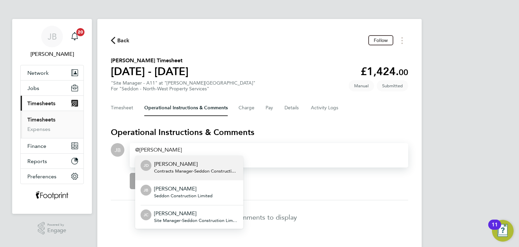
click at [174, 170] on span "Contracts Manager - Seddon Construction Limited" at bounding box center [196, 170] width 84 height 5
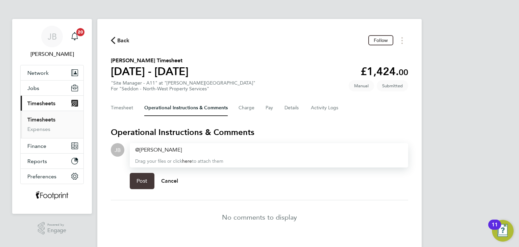
click at [147, 176] on button "Post" at bounding box center [142, 181] width 25 height 16
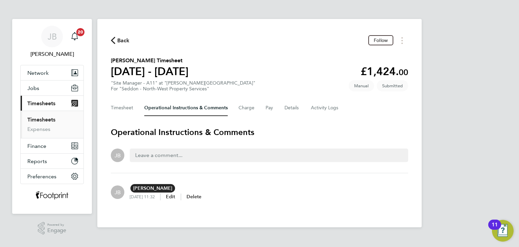
click at [122, 41] on span "Back" at bounding box center [123, 41] width 13 height 8
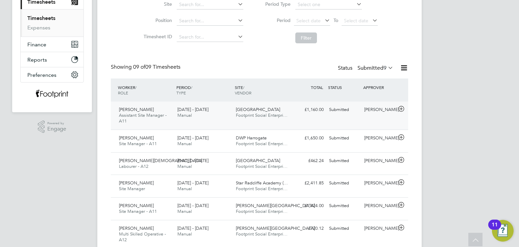
click at [339, 118] on div "Jakub Mordak Assistant Site Manager - A11 25 - 31 Aug 2025 25 - 31 Aug 2025 Man…" at bounding box center [259, 115] width 297 height 28
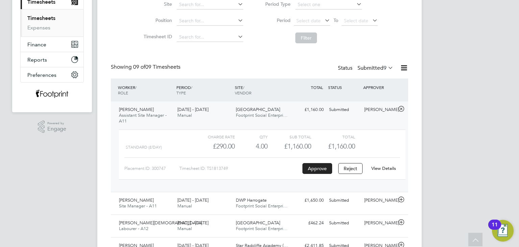
click at [380, 167] on link "View Details" at bounding box center [383, 168] width 25 height 6
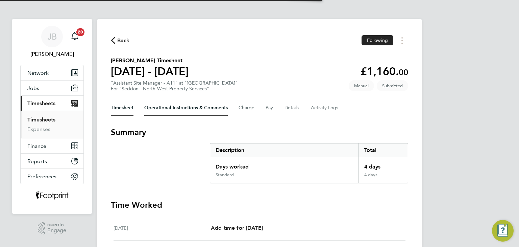
click at [168, 111] on Comments-tab "Operational Instructions & Comments" at bounding box center [185, 108] width 83 height 16
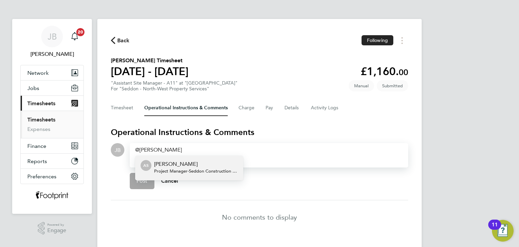
click at [177, 164] on p "[PERSON_NAME]" at bounding box center [196, 164] width 84 height 8
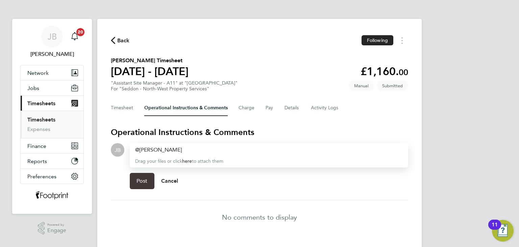
click at [149, 180] on button "Post" at bounding box center [142, 181] width 25 height 16
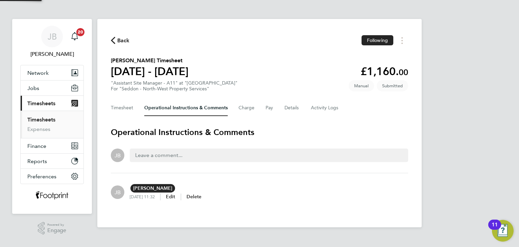
click at [120, 41] on span "Back" at bounding box center [123, 41] width 13 height 8
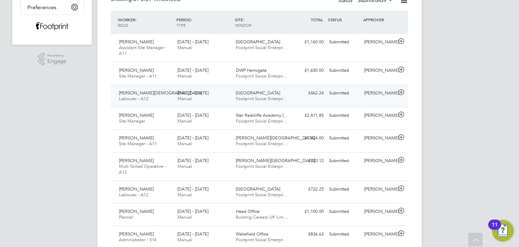
click at [372, 93] on div "[PERSON_NAME]" at bounding box center [379, 93] width 35 height 11
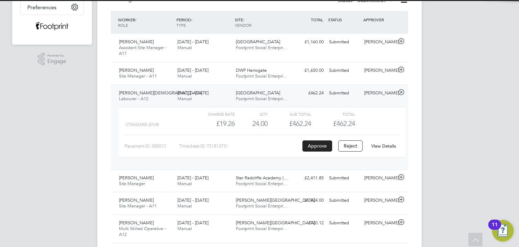
click at [382, 145] on link "View Details" at bounding box center [383, 146] width 25 height 6
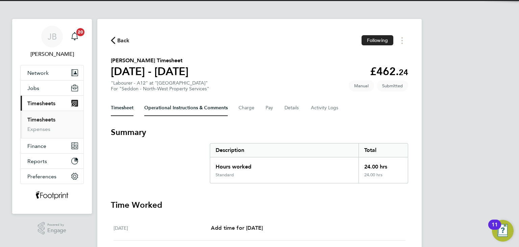
drag, startPoint x: 183, startPoint y: 115, endPoint x: 183, endPoint y: 111, distance: 4.1
click at [183, 115] on Comments-tab "Operational Instructions & Comments" at bounding box center [185, 108] width 83 height 16
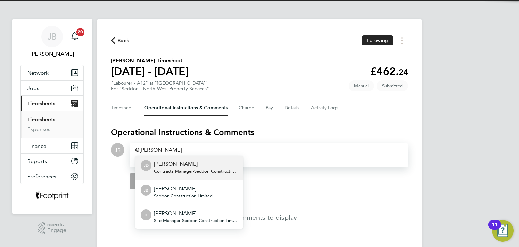
click at [174, 171] on span "Contracts Manager - Seddon Construction Limited" at bounding box center [196, 170] width 84 height 5
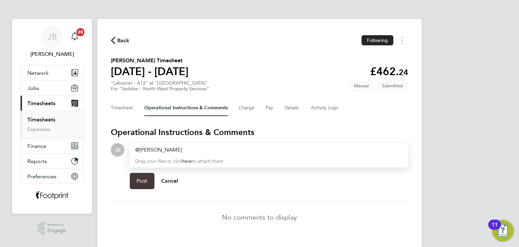
click at [145, 176] on button "Post" at bounding box center [142, 181] width 25 height 16
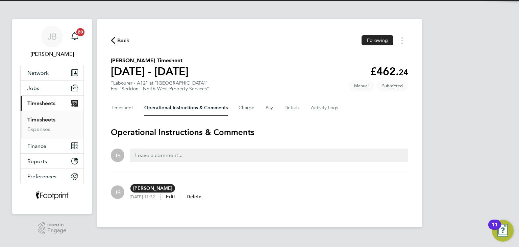
click at [121, 44] on span "Back" at bounding box center [123, 41] width 13 height 8
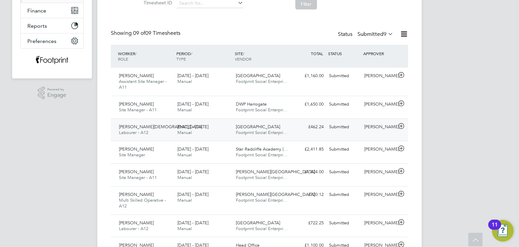
click at [370, 132] on div "[PERSON_NAME]" at bounding box center [379, 126] width 35 height 11
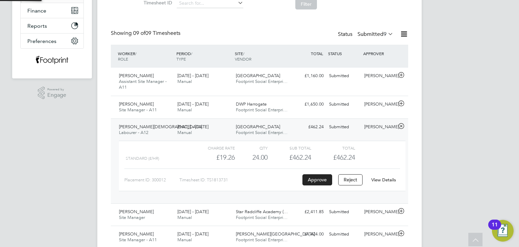
click at [377, 178] on link "View Details" at bounding box center [383, 180] width 25 height 6
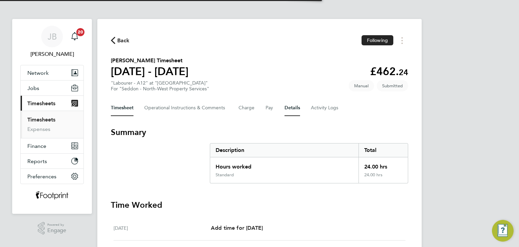
click at [293, 109] on button "Details" at bounding box center [293, 108] width 16 height 16
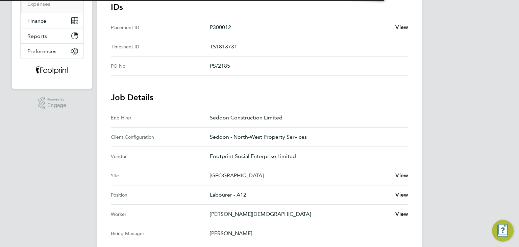
scroll to position [237, 0]
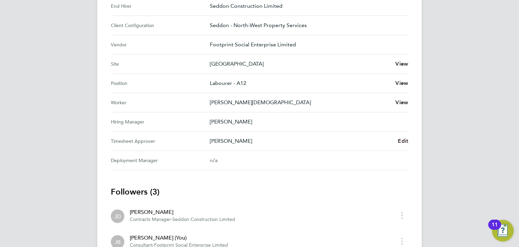
click at [404, 142] on span "Edit" at bounding box center [403, 141] width 10 height 6
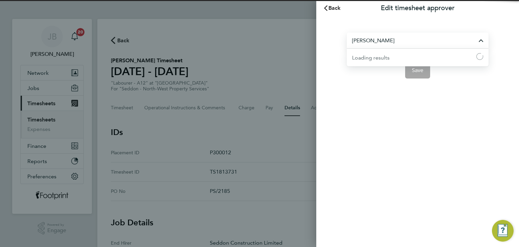
click at [388, 44] on input "[PERSON_NAME]" at bounding box center [418, 40] width 142 height 16
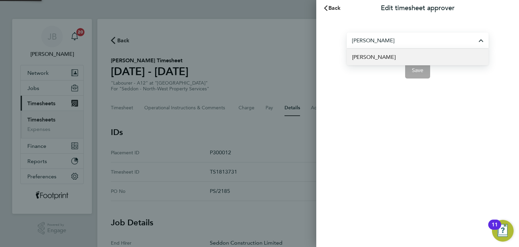
type input "[PERSON_NAME]"
click at [386, 51] on li "[PERSON_NAME]" at bounding box center [418, 57] width 142 height 17
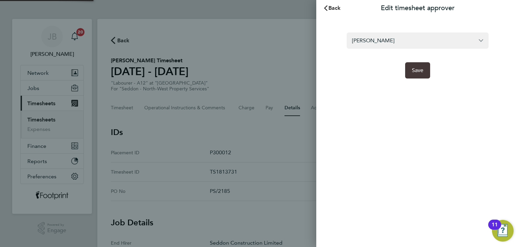
click at [413, 68] on span "Save" at bounding box center [418, 70] width 12 height 7
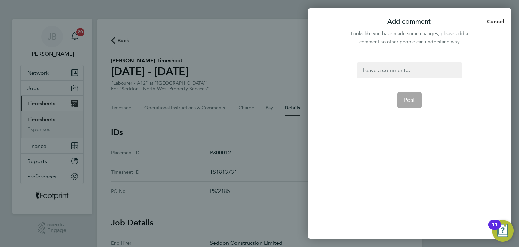
click at [393, 71] on div at bounding box center [409, 70] width 104 height 16
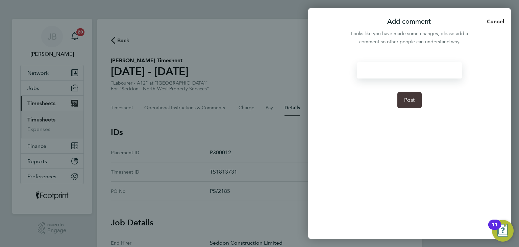
click at [409, 97] on span "Post" at bounding box center [409, 100] width 11 height 7
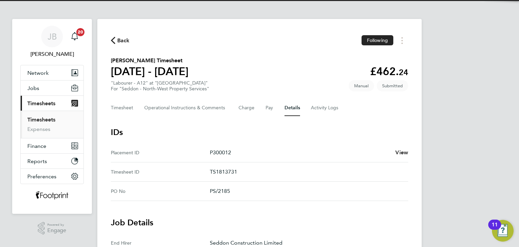
click at [135, 112] on div "Timesheet Operational Instructions & Comments Charge Pay Details Activity Logs" at bounding box center [259, 108] width 297 height 16
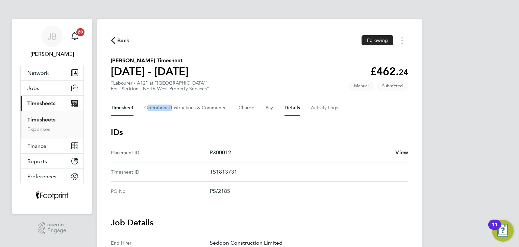
drag, startPoint x: 135, startPoint y: 112, endPoint x: 127, endPoint y: 106, distance: 10.2
click at [132, 112] on div "Timesheet Operational Instructions & Comments Charge Pay Details Activity Logs" at bounding box center [259, 108] width 297 height 16
click at [127, 106] on button "Timesheet" at bounding box center [122, 108] width 23 height 16
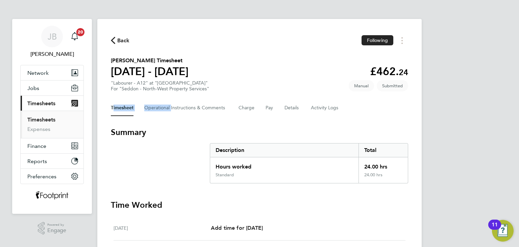
click at [127, 42] on span "Back" at bounding box center [123, 41] width 13 height 8
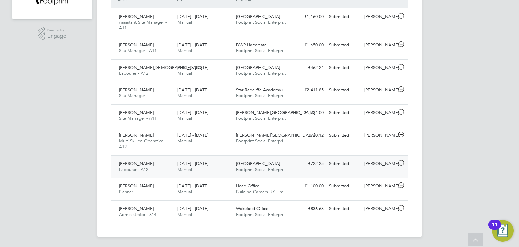
click at [373, 166] on div "Luke McLoughlin" at bounding box center [379, 163] width 35 height 11
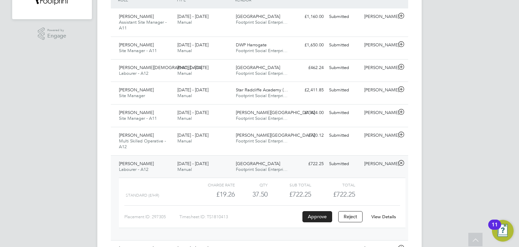
click at [386, 216] on link "View Details" at bounding box center [383, 217] width 25 height 6
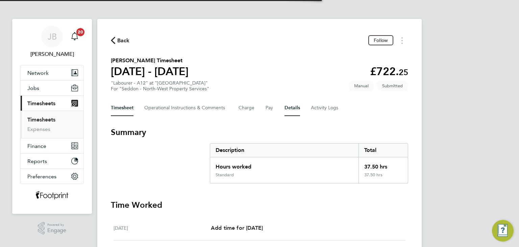
click at [292, 113] on button "Details" at bounding box center [293, 108] width 16 height 16
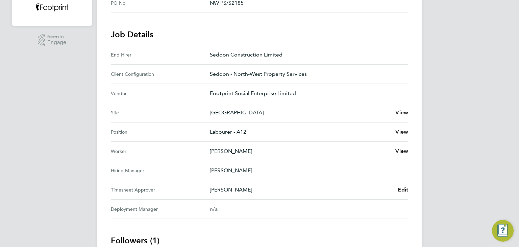
scroll to position [251, 0]
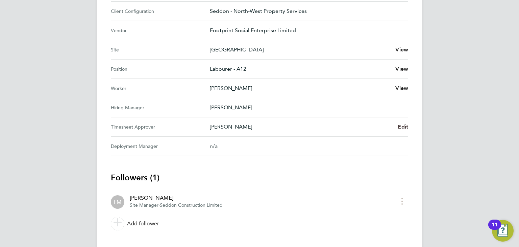
click at [406, 126] on span "Edit" at bounding box center [403, 126] width 10 height 6
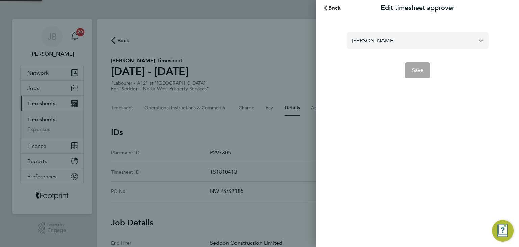
click at [393, 42] on input "[PERSON_NAME]" at bounding box center [418, 40] width 142 height 16
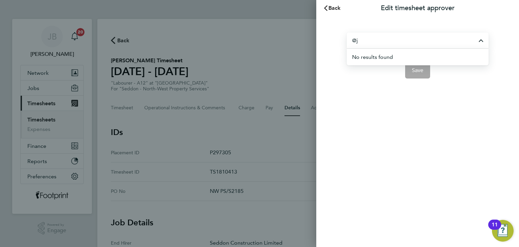
type input "@"
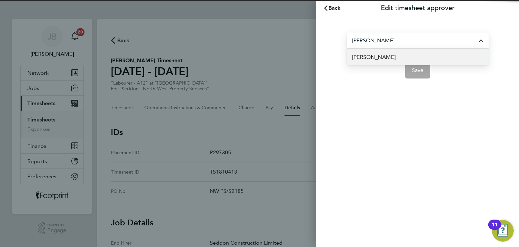
click at [384, 56] on span "[PERSON_NAME]" at bounding box center [374, 57] width 44 height 8
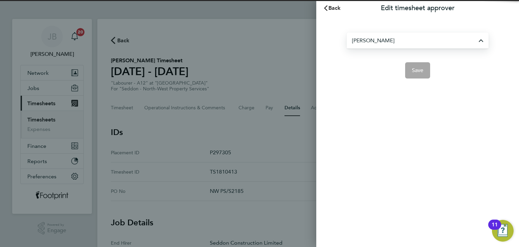
type input "Jason Dimelow"
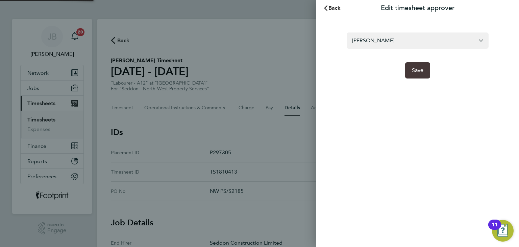
click at [410, 69] on button "Save" at bounding box center [417, 70] width 25 height 16
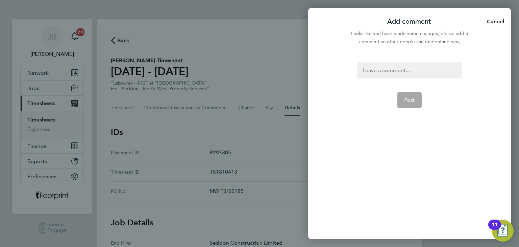
click at [371, 77] on div at bounding box center [409, 70] width 104 height 16
click at [371, 76] on div at bounding box center [409, 70] width 104 height 16
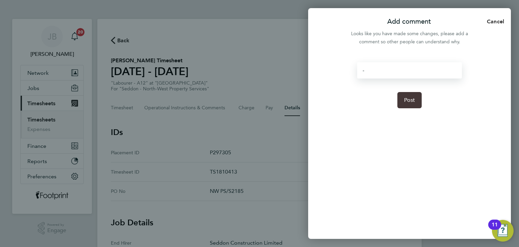
click at [405, 98] on span "Post" at bounding box center [409, 100] width 11 height 7
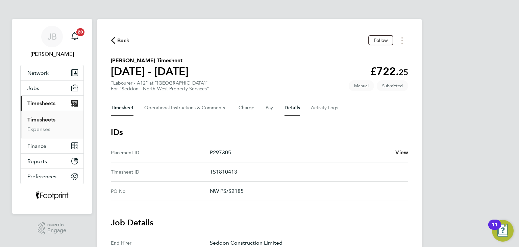
click at [124, 109] on button "Timesheet" at bounding box center [122, 108] width 23 height 16
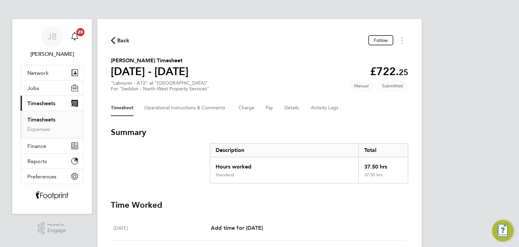
click at [125, 38] on span "Back" at bounding box center [123, 41] width 13 height 8
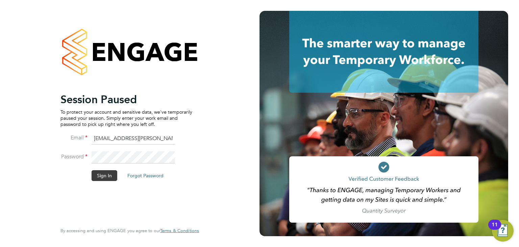
click at [97, 177] on button "Sign In" at bounding box center [105, 175] width 26 height 11
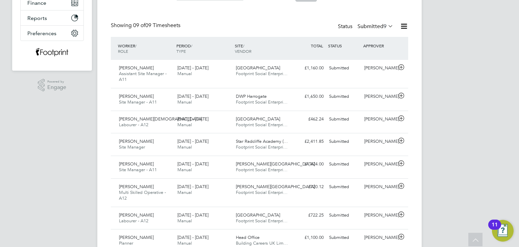
scroll to position [59, 0]
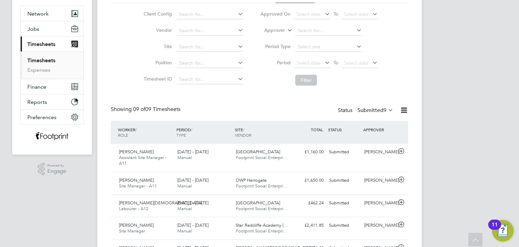
click at [368, 113] on label "Submitted 9" at bounding box center [376, 110] width 36 height 7
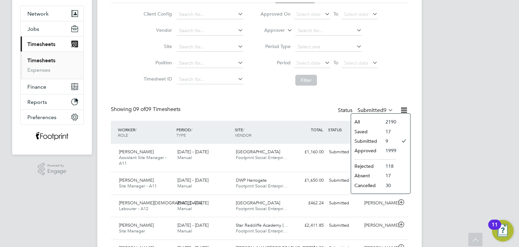
click at [239, 98] on div "Timesheets New Timesheet Timesheets I Follow All Timesheets Client Config Vendo…" at bounding box center [259, 165] width 297 height 388
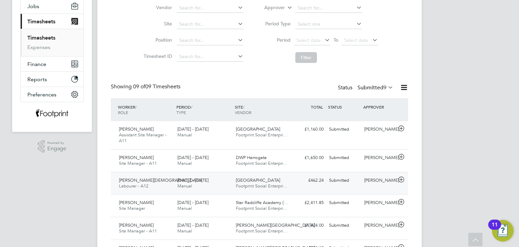
scroll to position [93, 0]
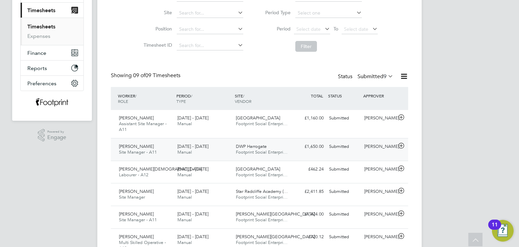
click at [318, 153] on div "[PERSON_NAME] Site Manager - A11 [DATE] - [DATE] [DATE] - [DATE] Manual DWP Har…" at bounding box center [259, 149] width 297 height 23
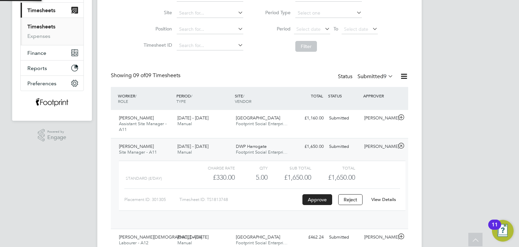
scroll to position [11, 66]
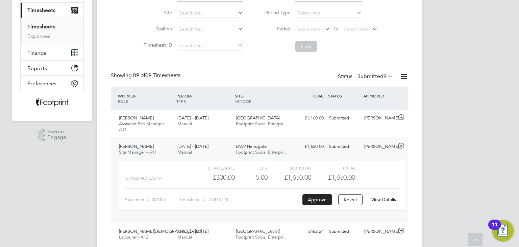
click at [390, 197] on link "View Details" at bounding box center [383, 199] width 25 height 6
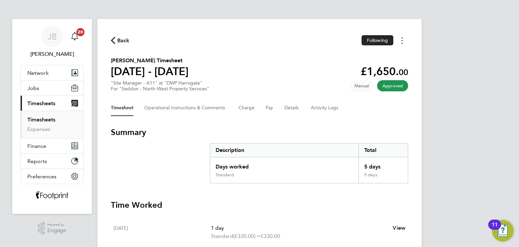
click at [401, 42] on button "Timesheets Menu" at bounding box center [402, 40] width 12 height 10
click at [379, 56] on link "Download timesheet" at bounding box center [367, 56] width 81 height 14
click at [121, 40] on span "Back" at bounding box center [123, 41] width 13 height 8
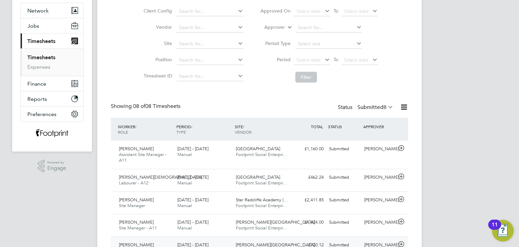
scroll to position [135, 0]
